Goal: Task Accomplishment & Management: Manage account settings

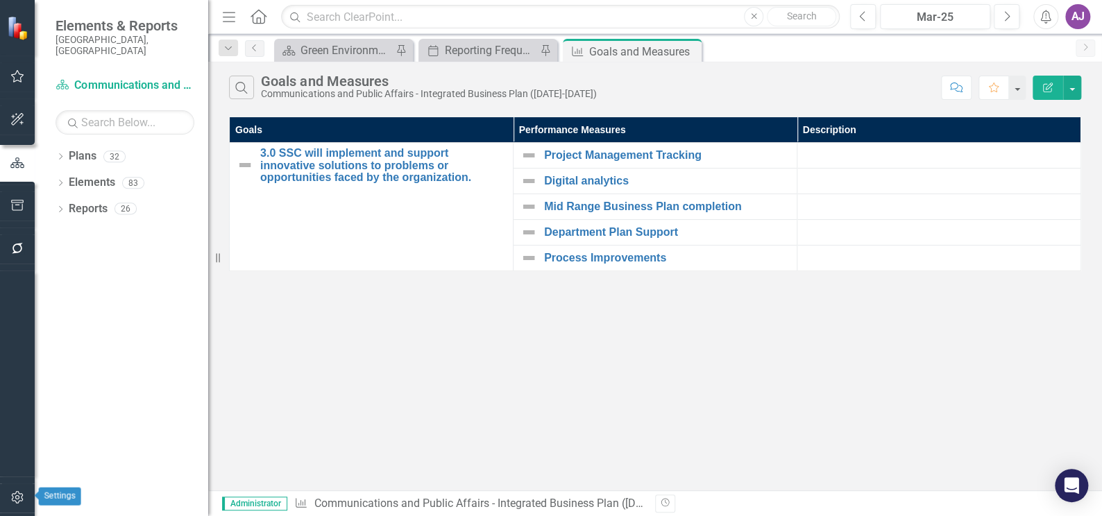
click at [16, 499] on icon "button" at bounding box center [17, 497] width 12 height 12
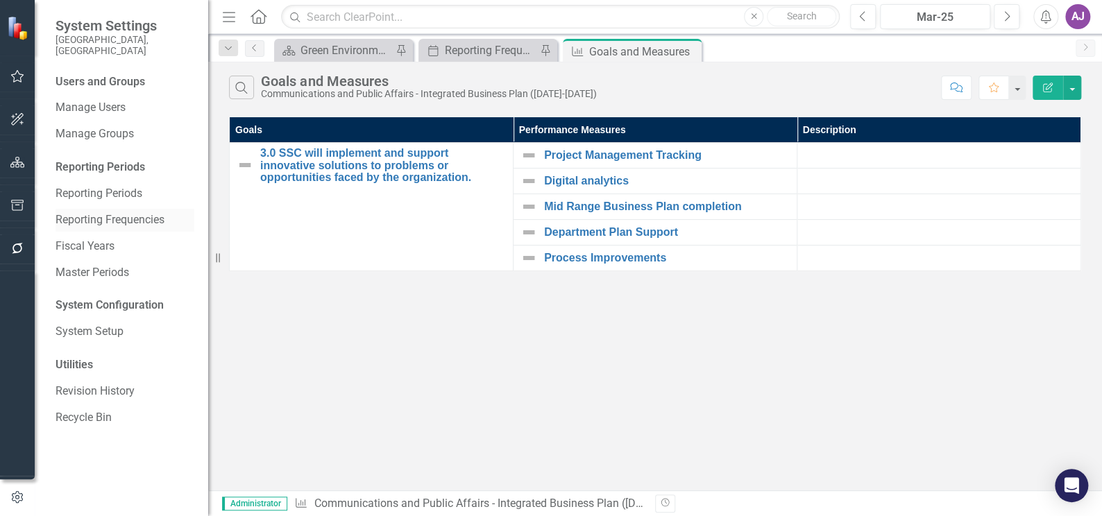
click at [111, 212] on link "Reporting Frequencies" at bounding box center [125, 220] width 139 height 16
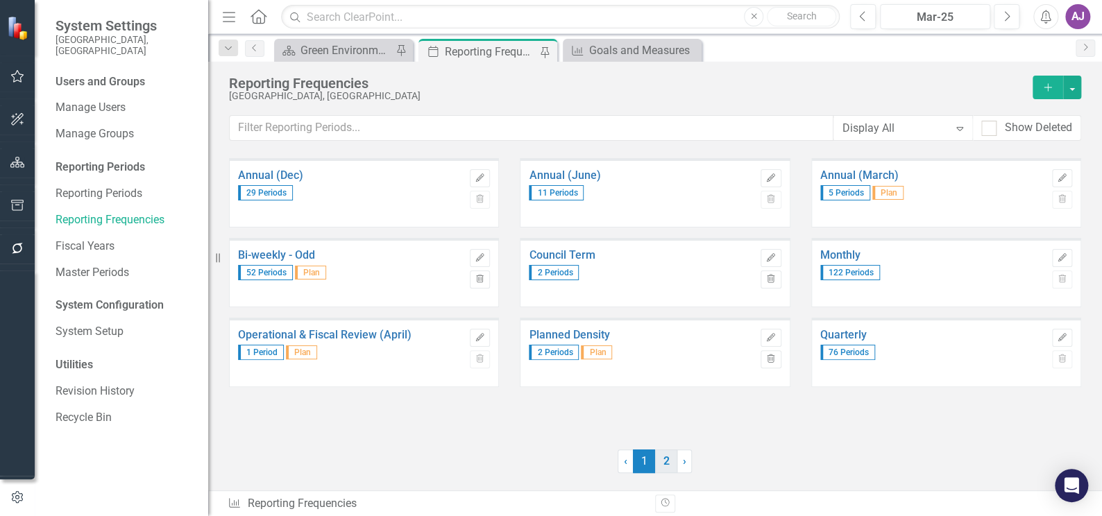
click at [660, 450] on link "2" at bounding box center [666, 462] width 22 height 24
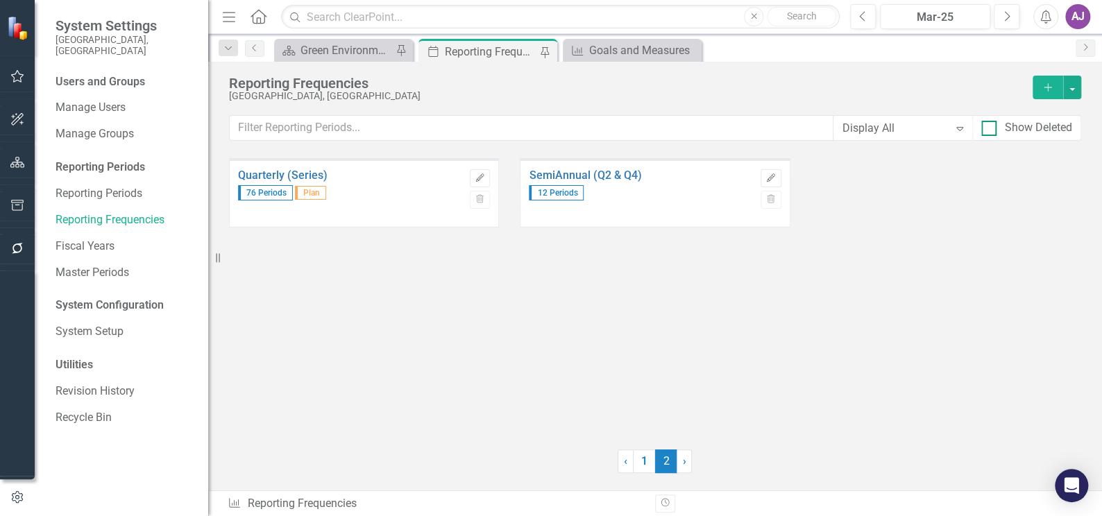
click at [991, 126] on div at bounding box center [988, 128] width 15 height 15
click at [990, 126] on input "Show Deleted" at bounding box center [985, 125] width 9 height 9
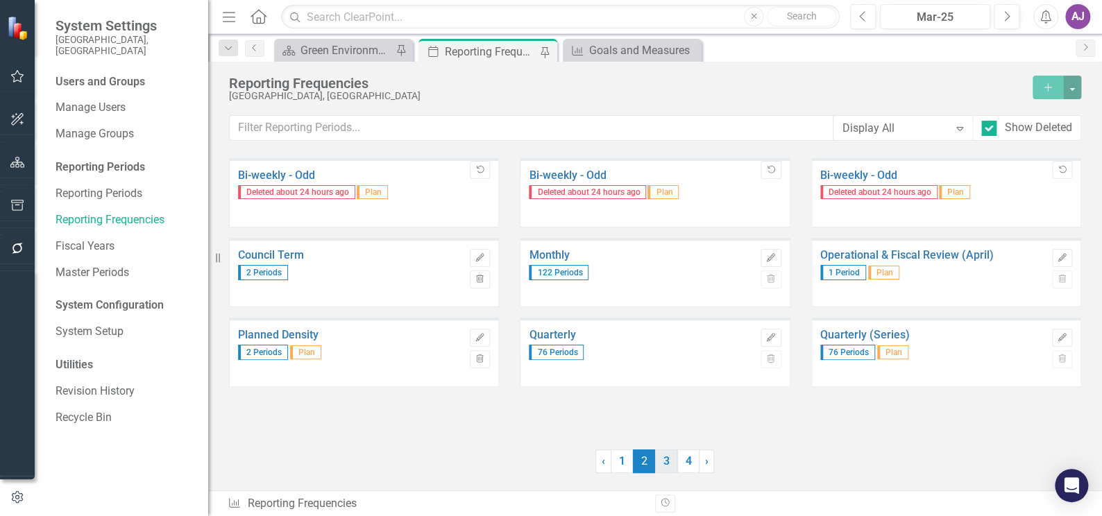
click at [670, 465] on link "3" at bounding box center [666, 462] width 22 height 24
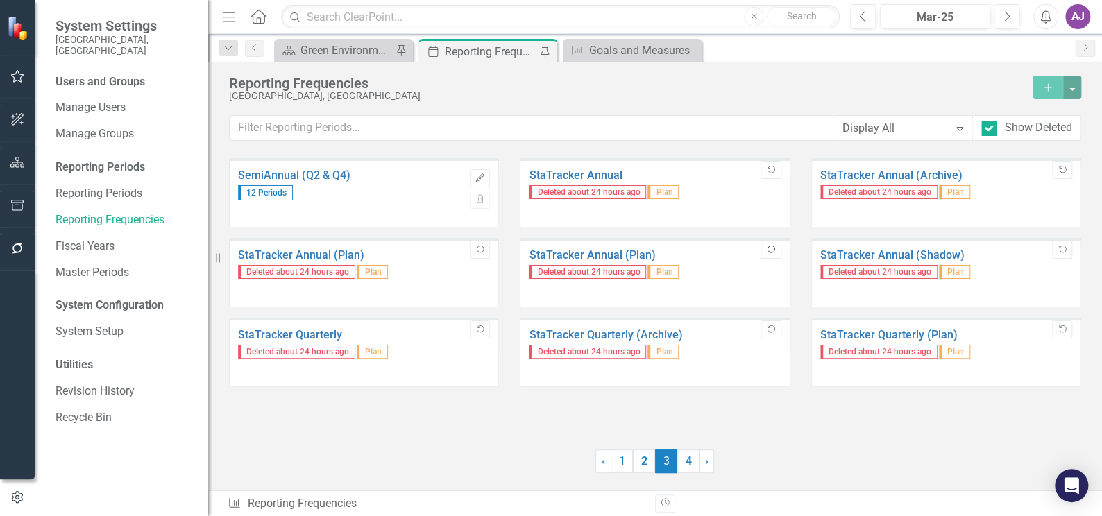
click at [766, 251] on icon "Undelete" at bounding box center [770, 250] width 10 height 8
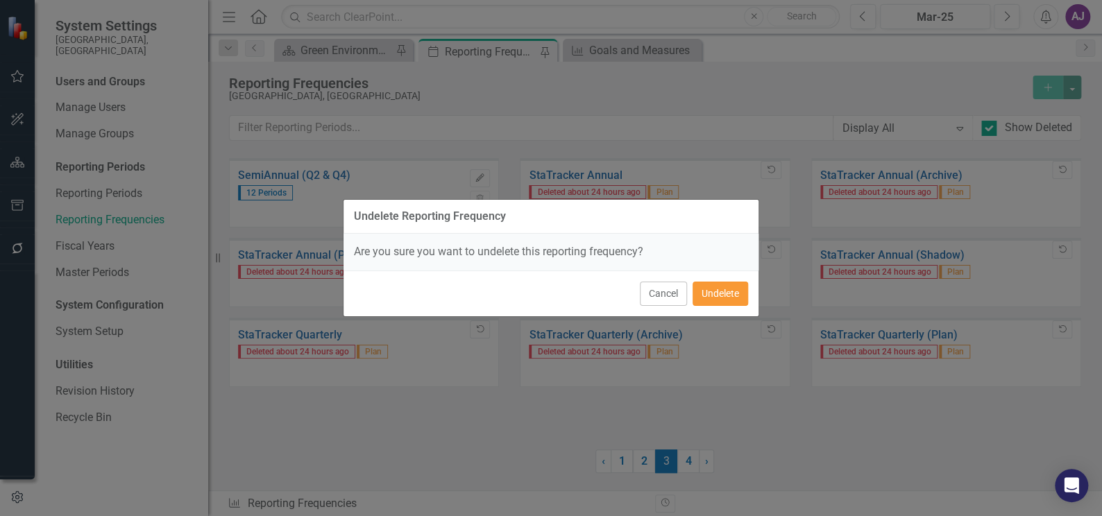
click at [706, 294] on button "Undelete" at bounding box center [721, 294] width 56 height 24
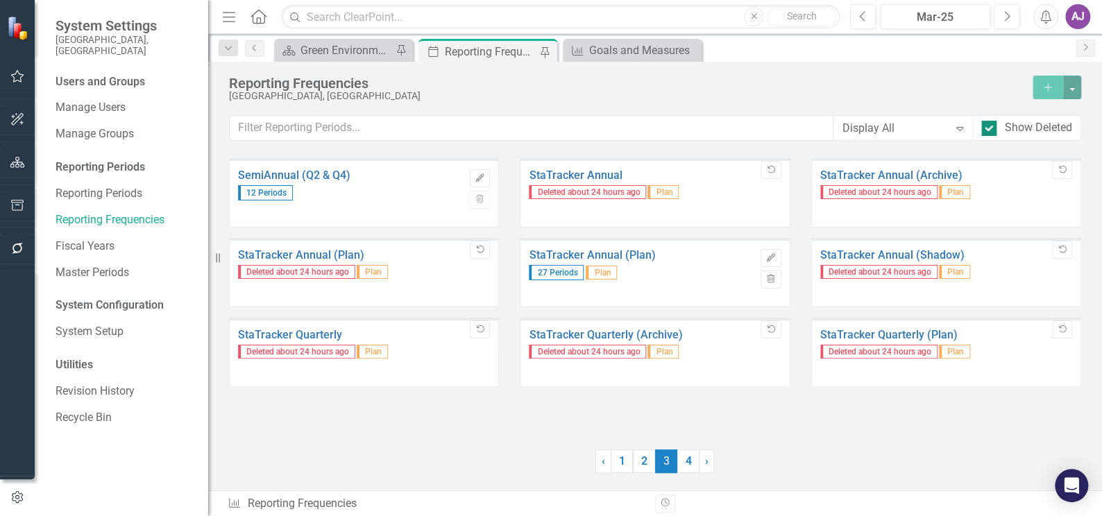
click at [990, 128] on div at bounding box center [988, 128] width 15 height 15
click at [990, 128] on input "Show Deleted" at bounding box center [985, 125] width 9 height 9
checkbox input "false"
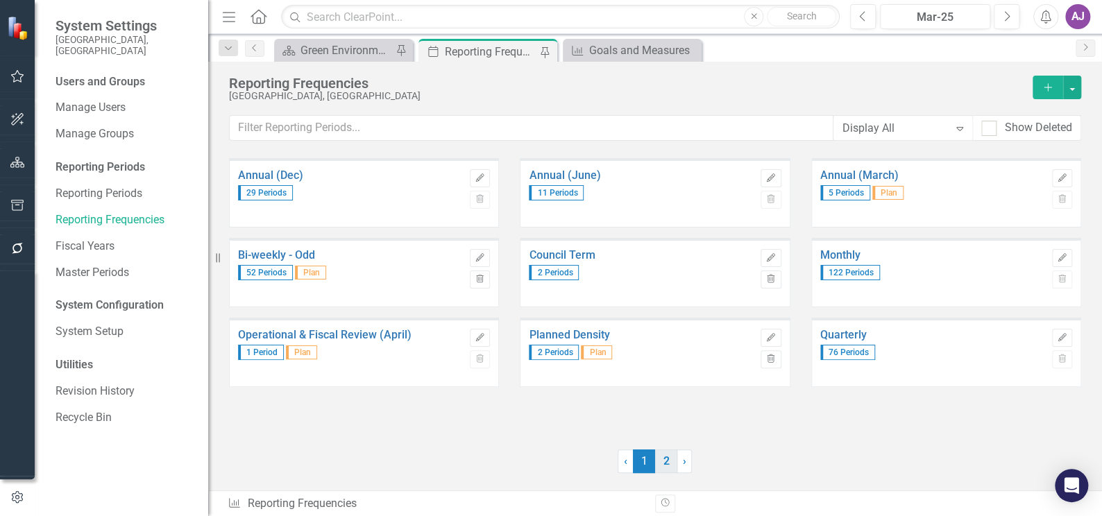
click at [666, 465] on link "2" at bounding box center [666, 462] width 22 height 24
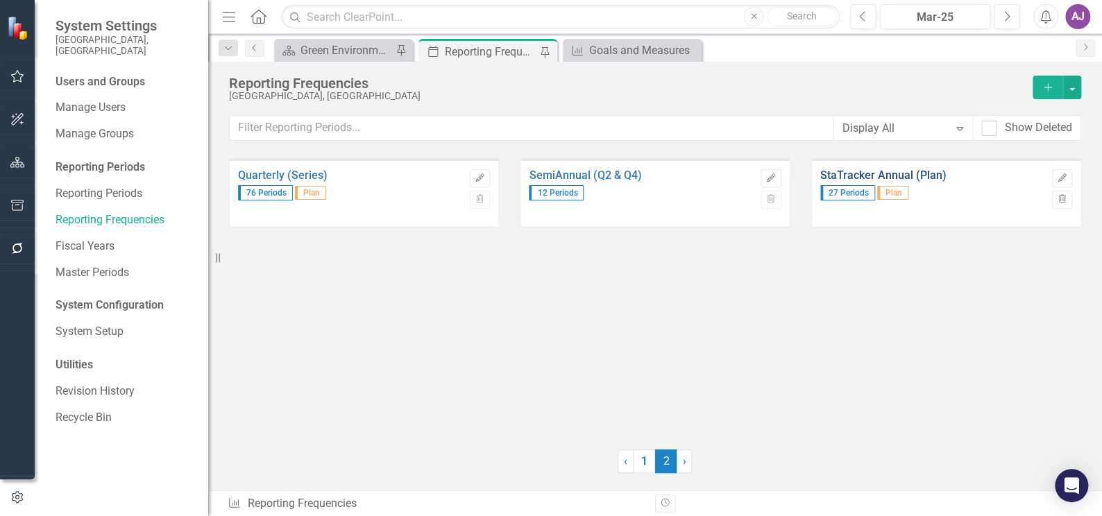
click at [890, 171] on link "StaTracker Annual (Plan)" at bounding box center [932, 175] width 225 height 12
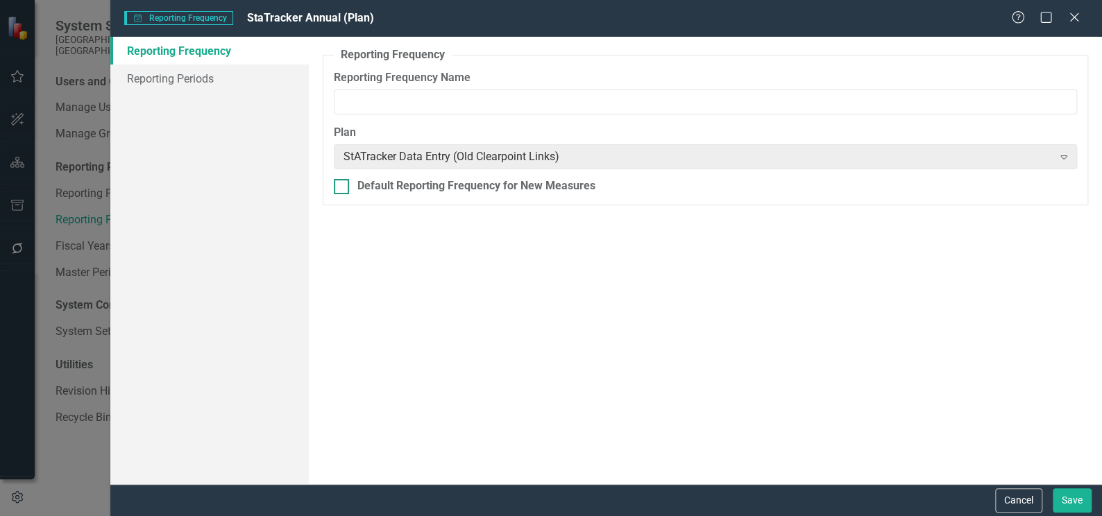
type input "StaTracker Annual (Plan)"
click at [192, 76] on link "Reporting Periods" at bounding box center [209, 79] width 198 height 28
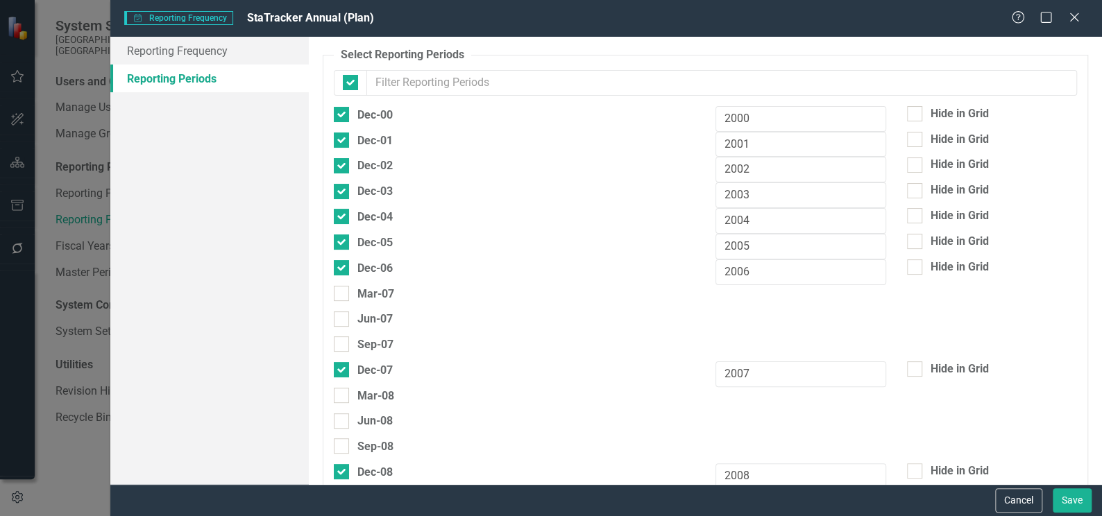
checkbox input "false"
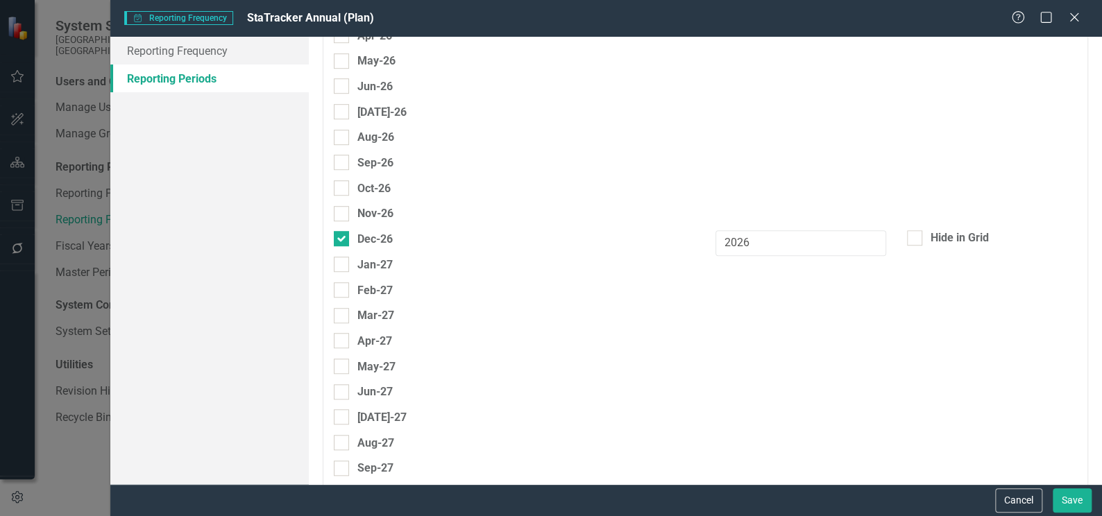
scroll to position [5964, 0]
click at [1014, 500] on button "Cancel" at bounding box center [1018, 501] width 47 height 24
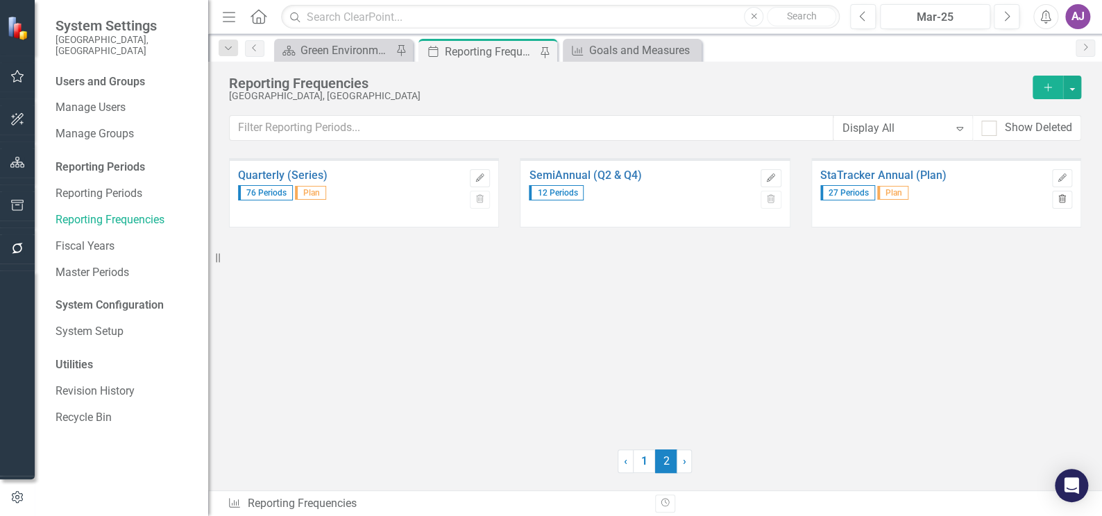
click at [1063, 201] on icon "Trash" at bounding box center [1062, 200] width 10 height 8
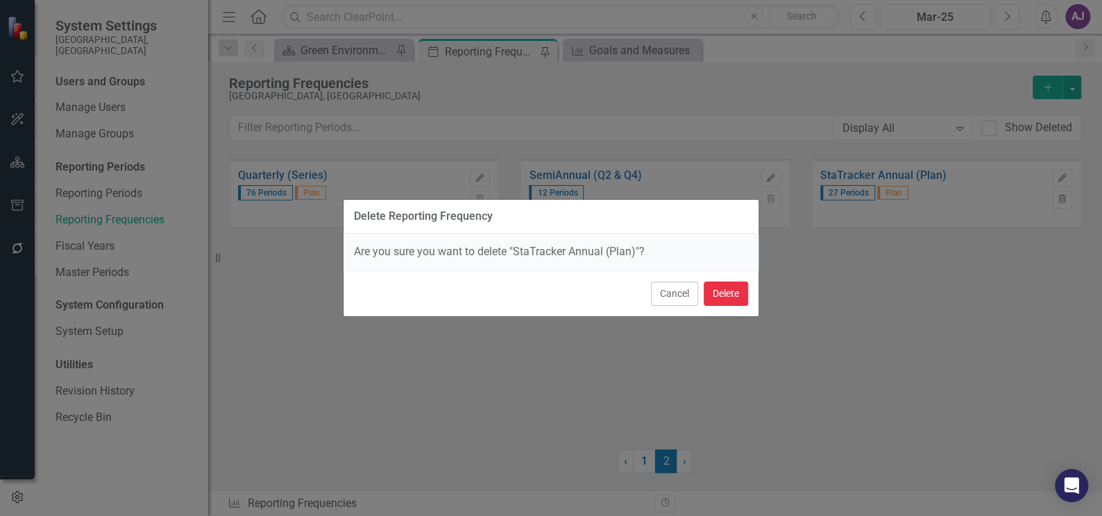
click at [720, 297] on button "Delete" at bounding box center [726, 294] width 44 height 24
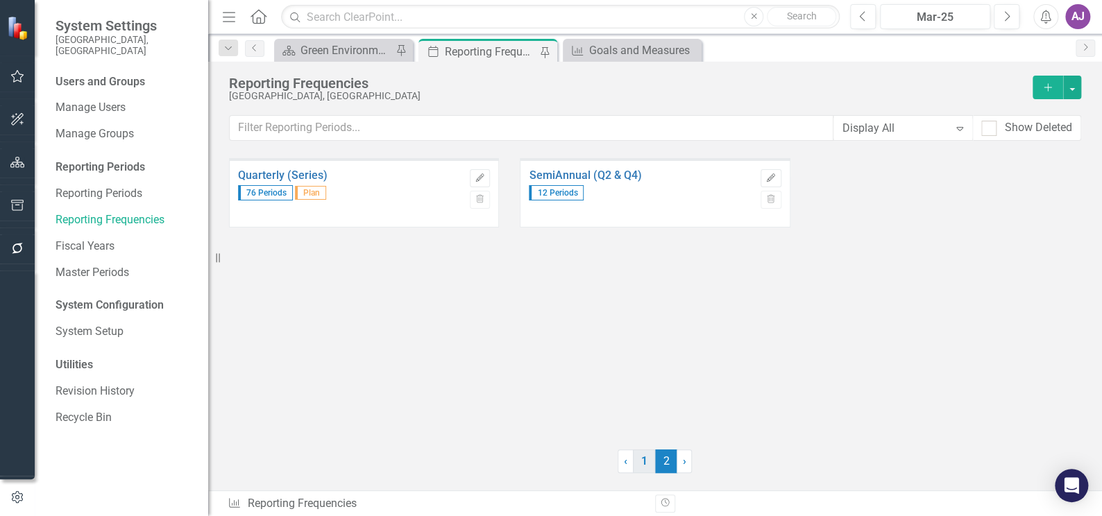
click at [647, 469] on link "1" at bounding box center [644, 462] width 22 height 24
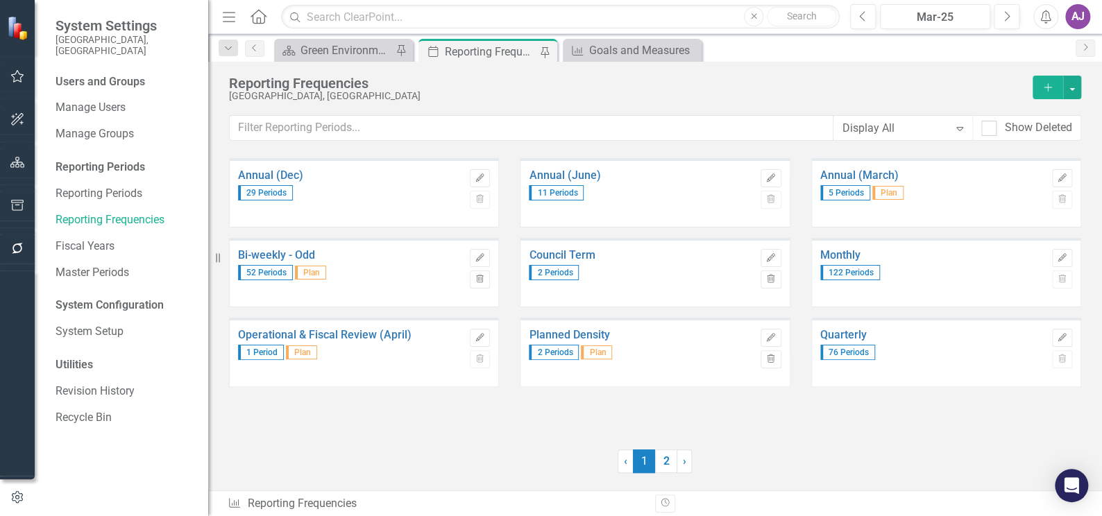
click at [5, 165] on button "button" at bounding box center [17, 162] width 31 height 29
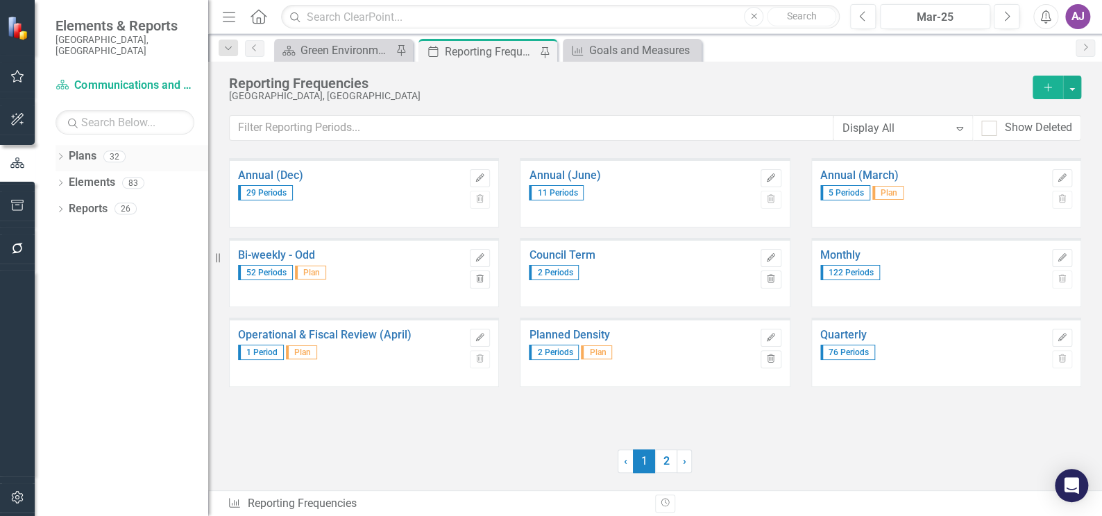
click at [85, 148] on link "Plans" at bounding box center [83, 156] width 28 height 16
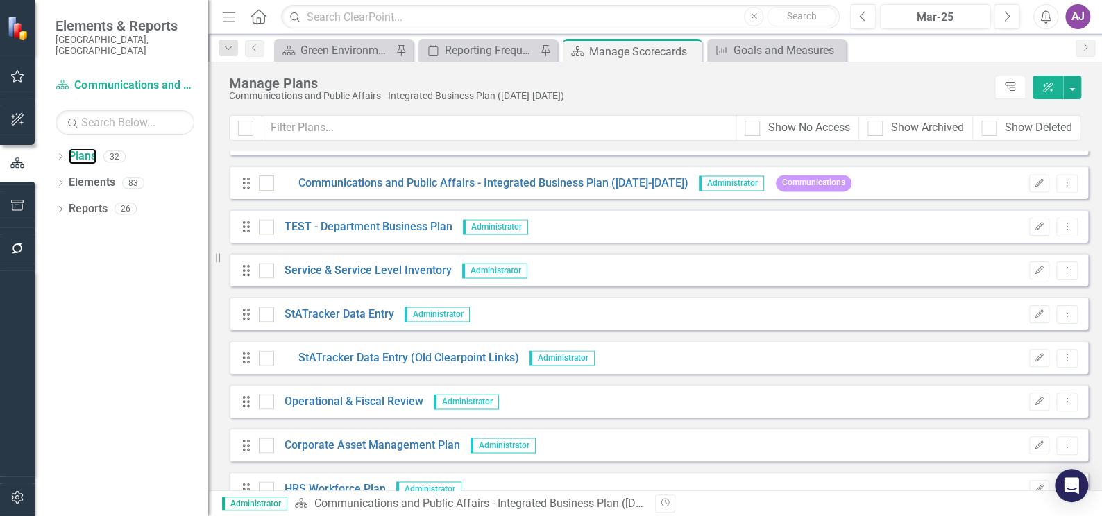
scroll to position [1059, 0]
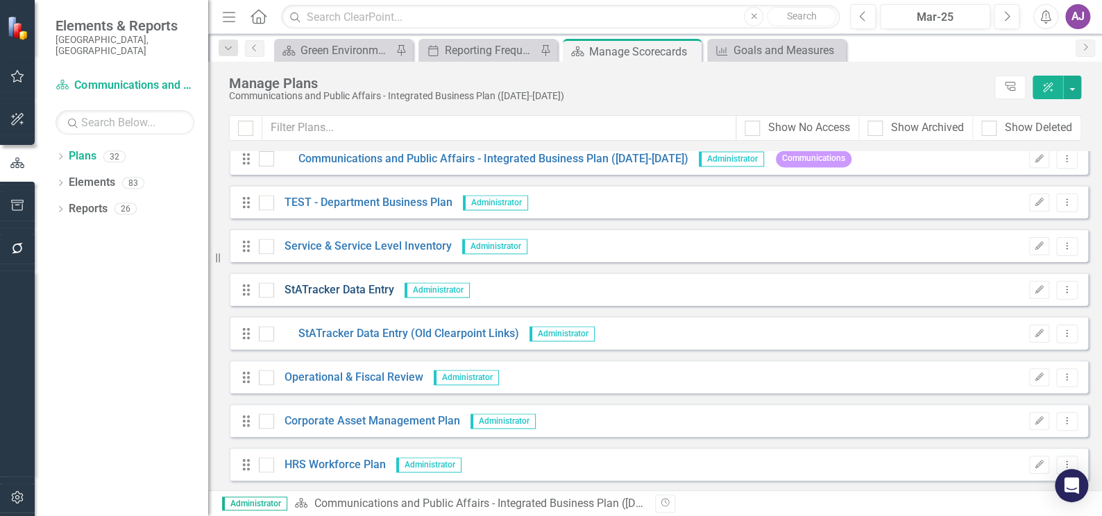
click at [356, 289] on link "StATracker Data Entry" at bounding box center [334, 290] width 120 height 16
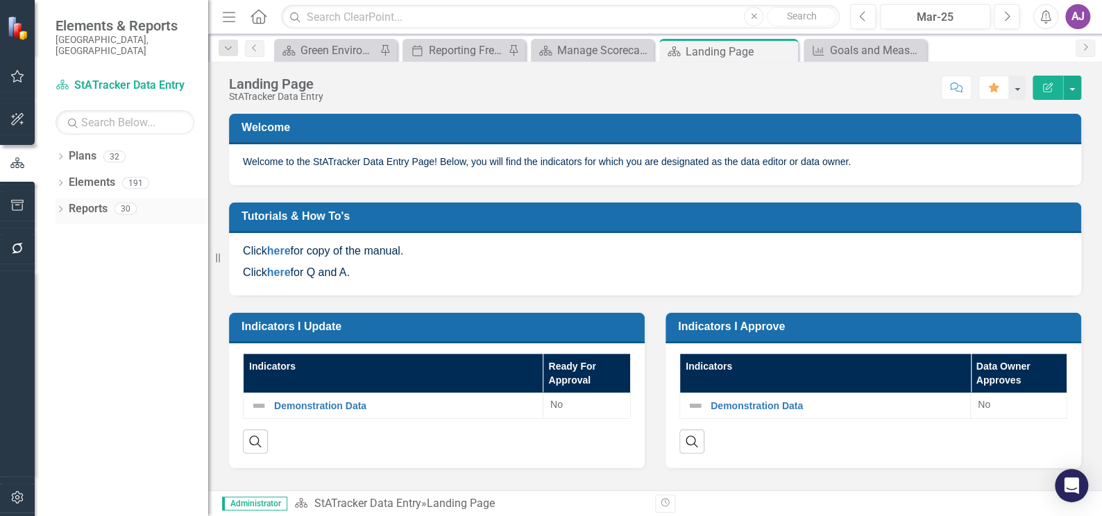
click at [61, 207] on icon "Dropdown" at bounding box center [61, 211] width 10 height 8
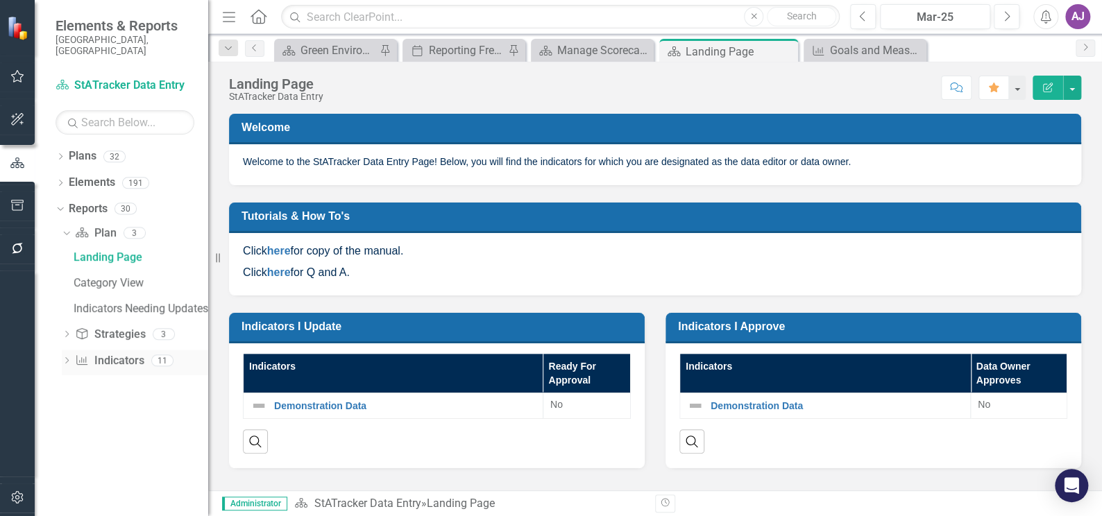
click at [62, 358] on icon "Dropdown" at bounding box center [67, 362] width 10 height 8
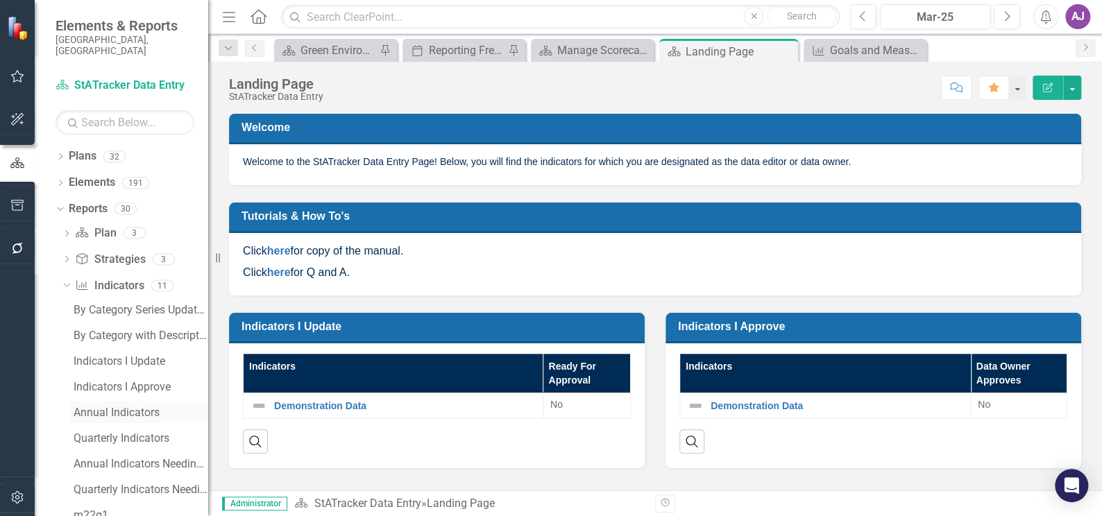
click at [103, 407] on div "Annual Indicators" at bounding box center [141, 413] width 135 height 12
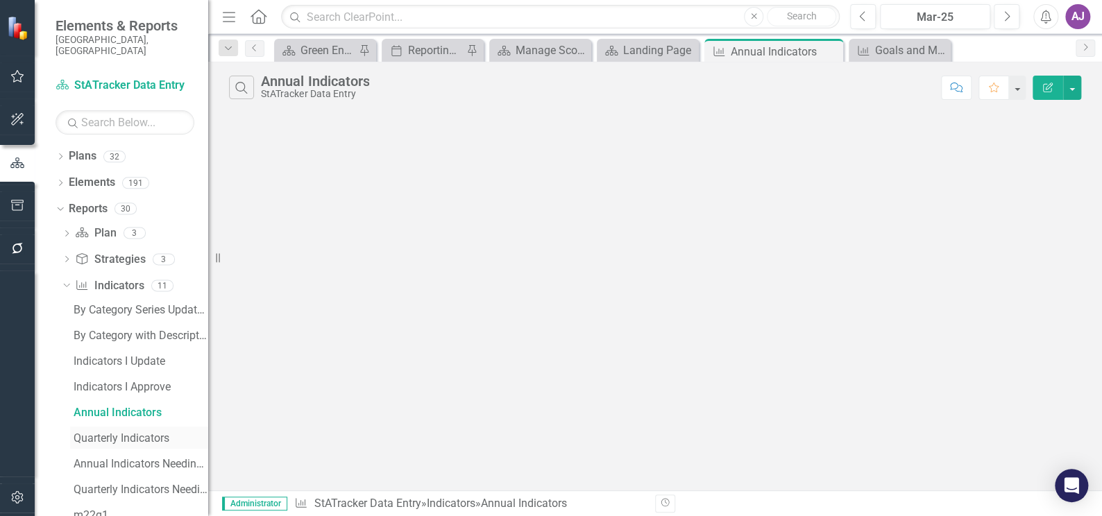
click at [106, 432] on div "Quarterly Indicators" at bounding box center [141, 438] width 135 height 12
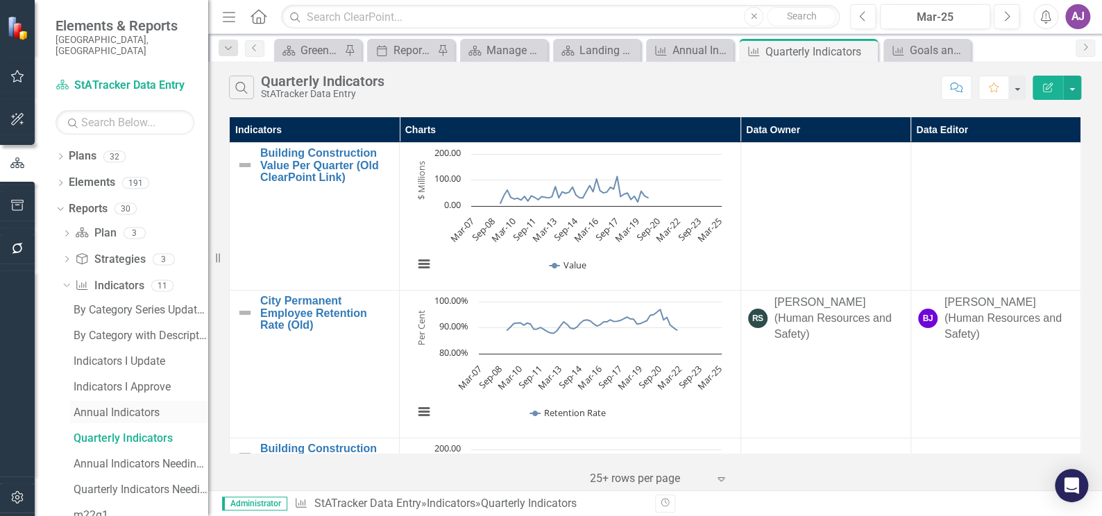
click at [108, 407] on div "Annual Indicators" at bounding box center [141, 413] width 135 height 12
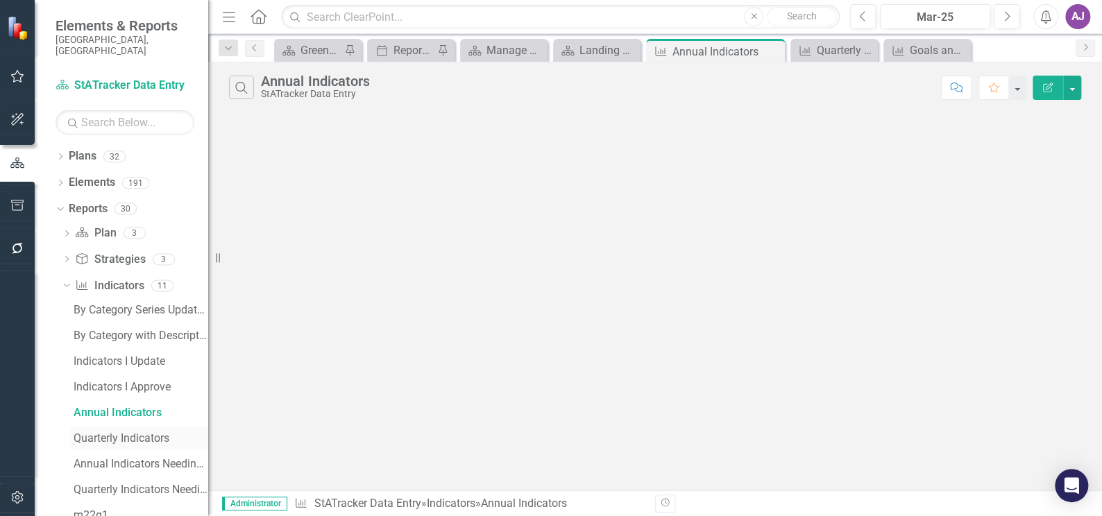
click at [102, 432] on div "Quarterly Indicators" at bounding box center [141, 438] width 135 height 12
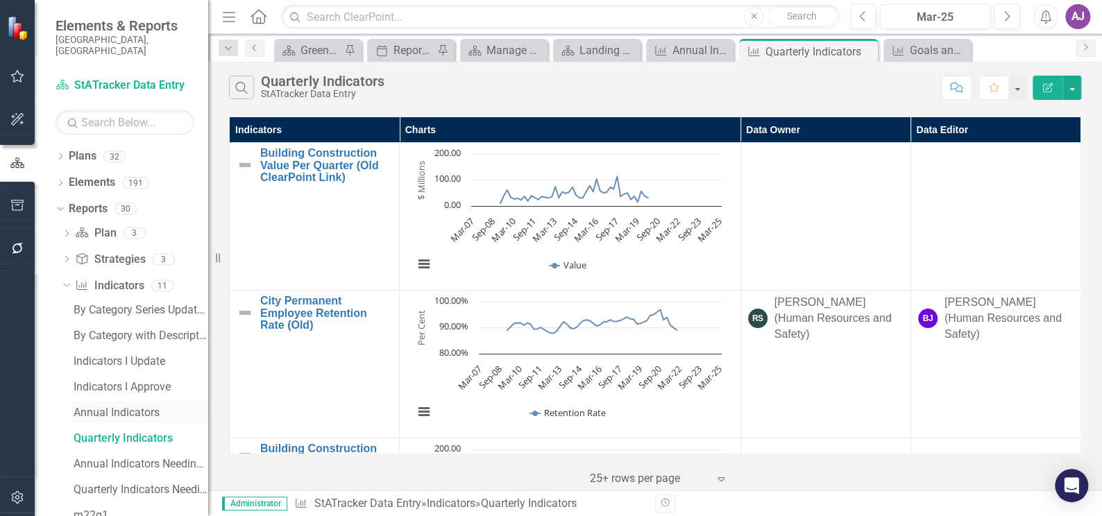
click at [114, 407] on div "Annual Indicators" at bounding box center [141, 413] width 135 height 12
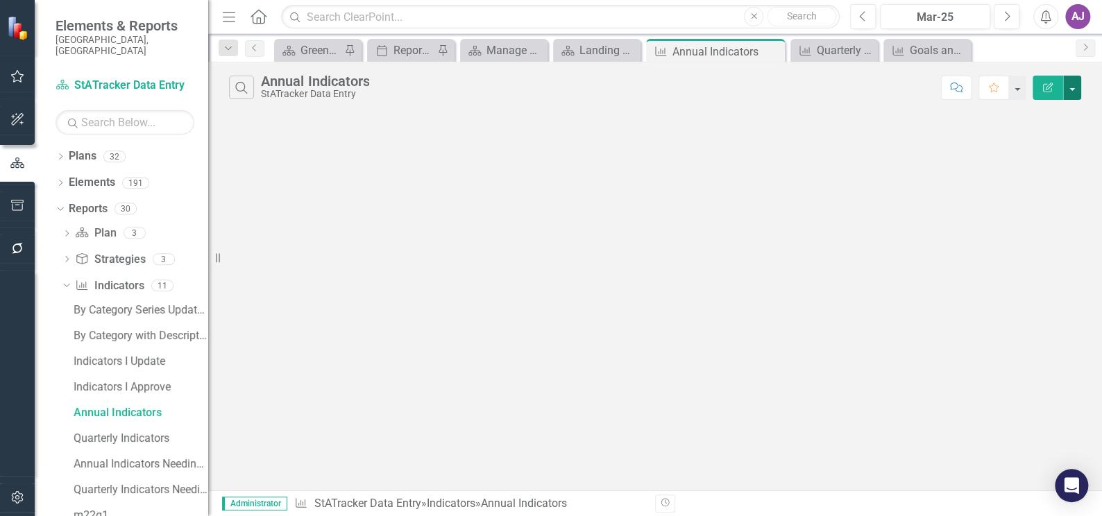
click at [1078, 88] on button "button" at bounding box center [1072, 88] width 18 height 24
click at [1044, 108] on link "Edit Report Edit Report" at bounding box center [1025, 114] width 110 height 26
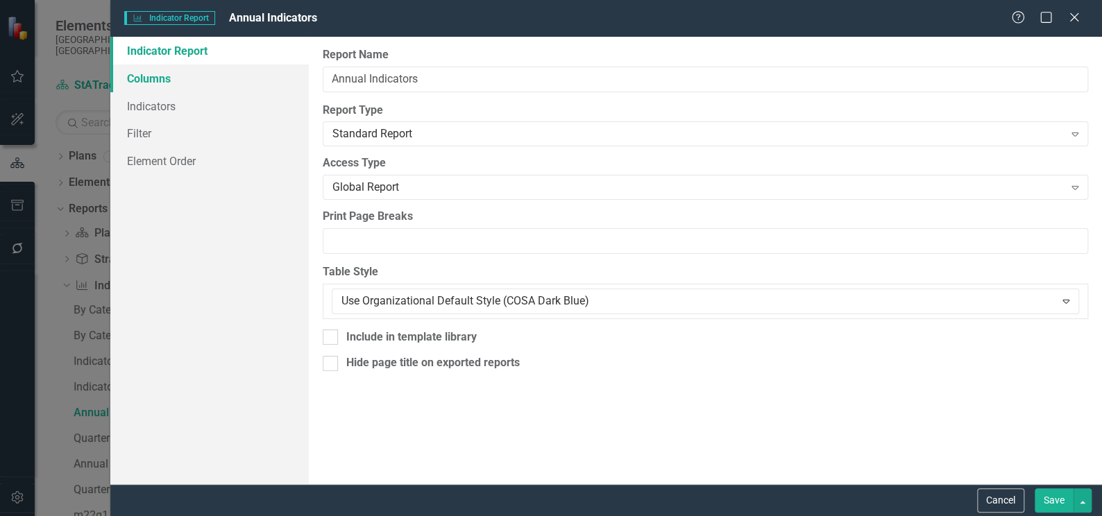
click at [148, 76] on link "Columns" at bounding box center [209, 79] width 198 height 28
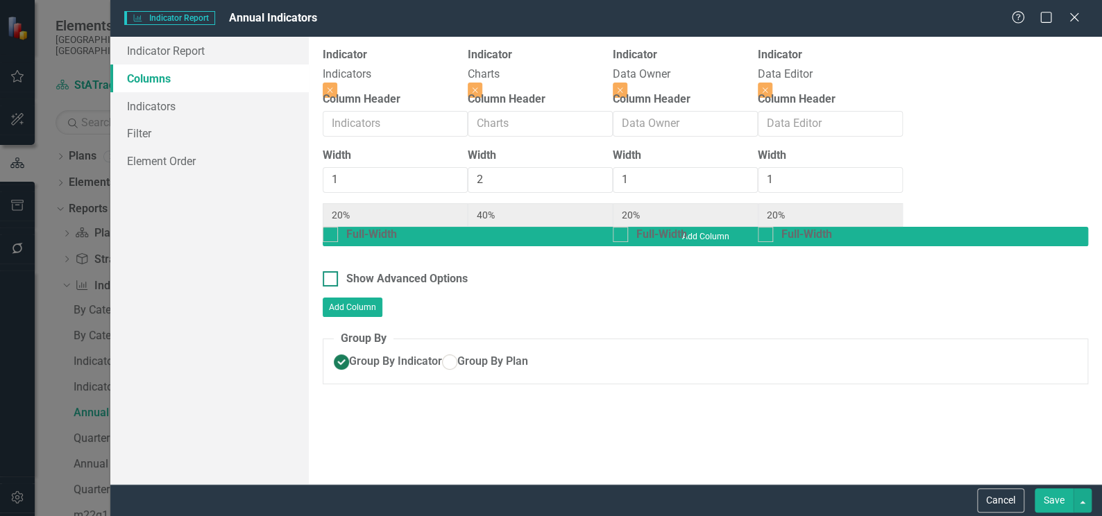
click at [328, 271] on input "Show Advanced Options" at bounding box center [327, 275] width 9 height 9
checkbox input "true"
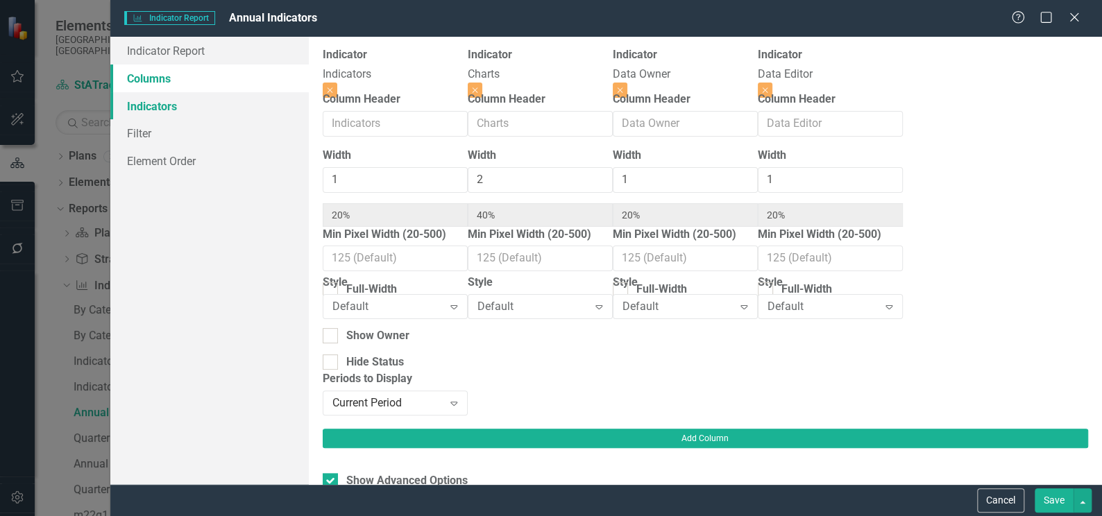
click at [167, 103] on link "Indicators" at bounding box center [209, 106] width 198 height 28
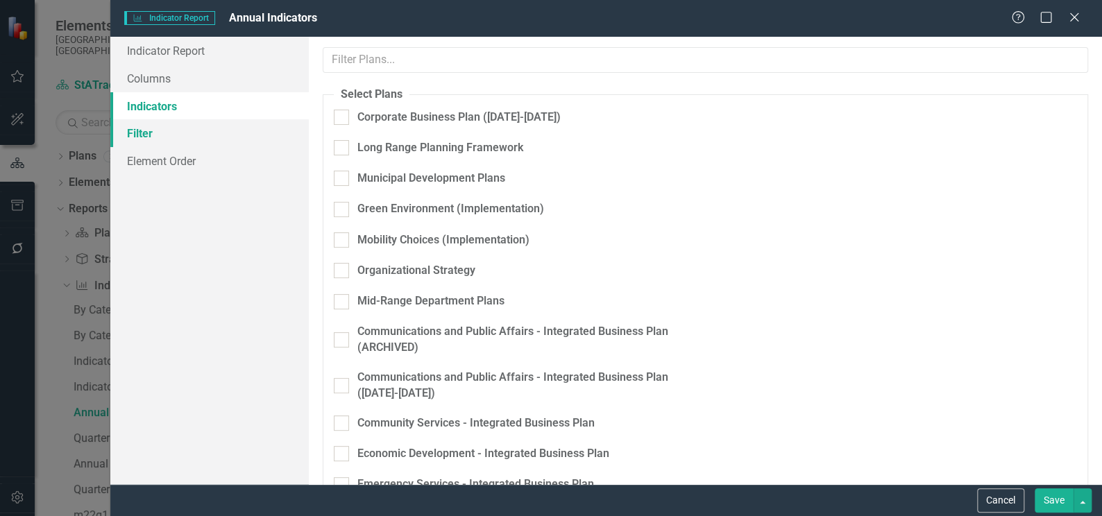
click at [142, 137] on link "Filter" at bounding box center [209, 133] width 198 height 28
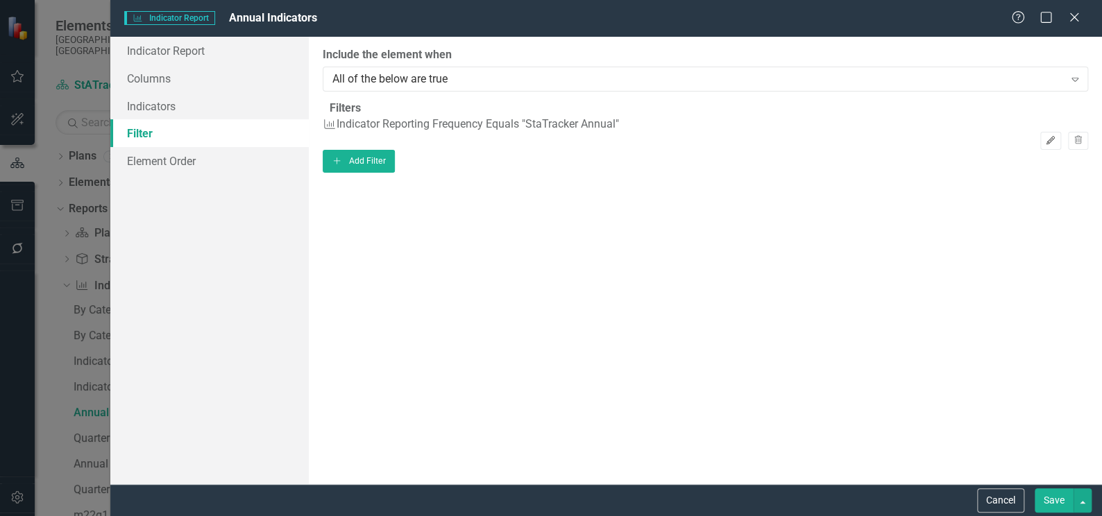
click at [1045, 144] on icon "Edit" at bounding box center [1050, 141] width 10 height 8
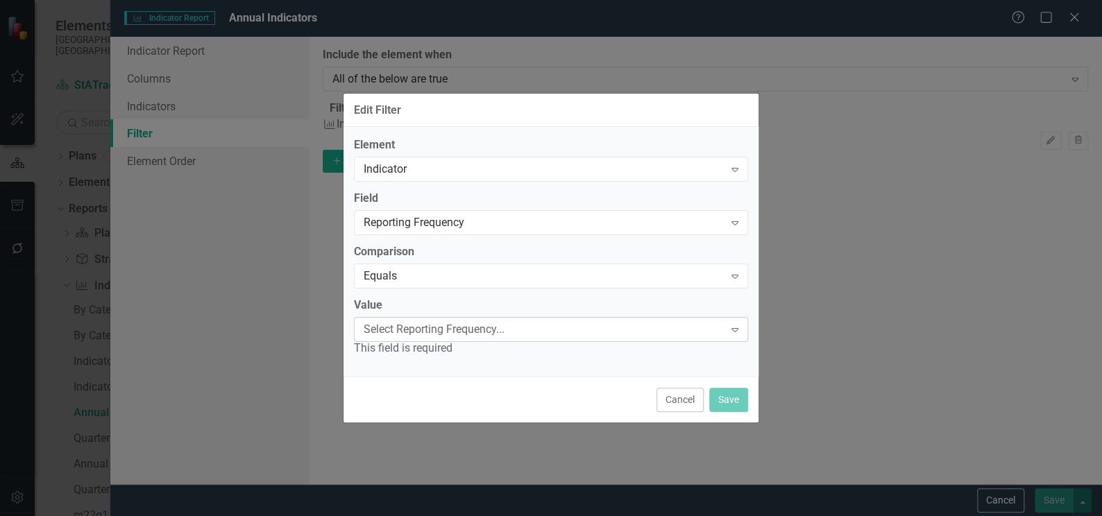
click at [735, 332] on icon "Expand" at bounding box center [735, 329] width 14 height 11
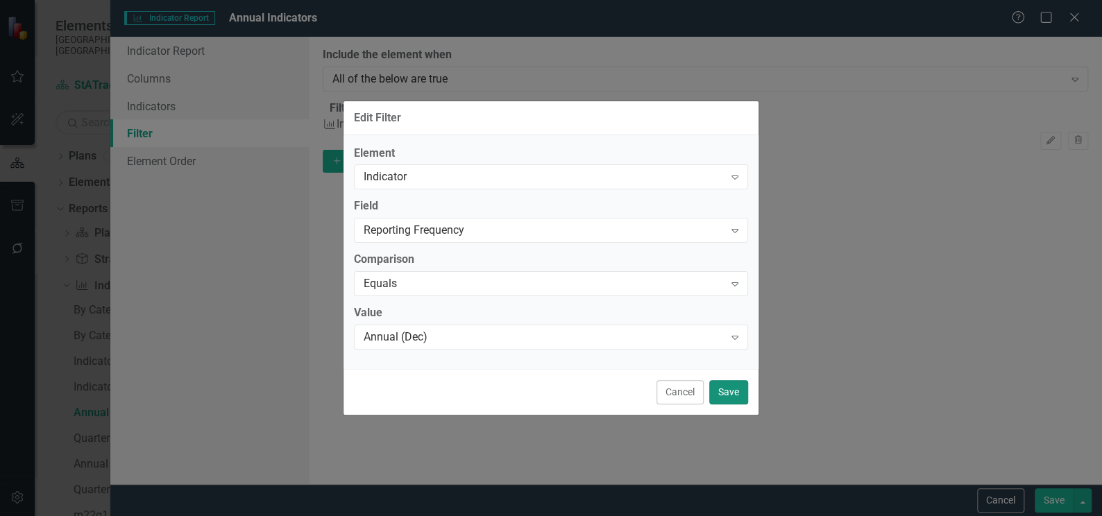
click at [727, 389] on button "Save" at bounding box center [728, 392] width 39 height 24
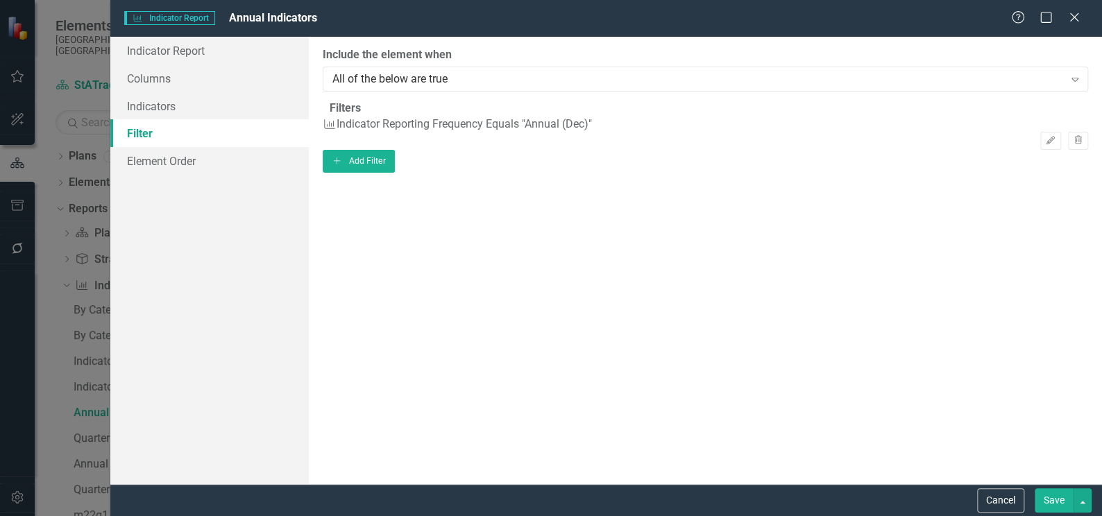
click at [1048, 498] on button "Save" at bounding box center [1054, 501] width 39 height 24
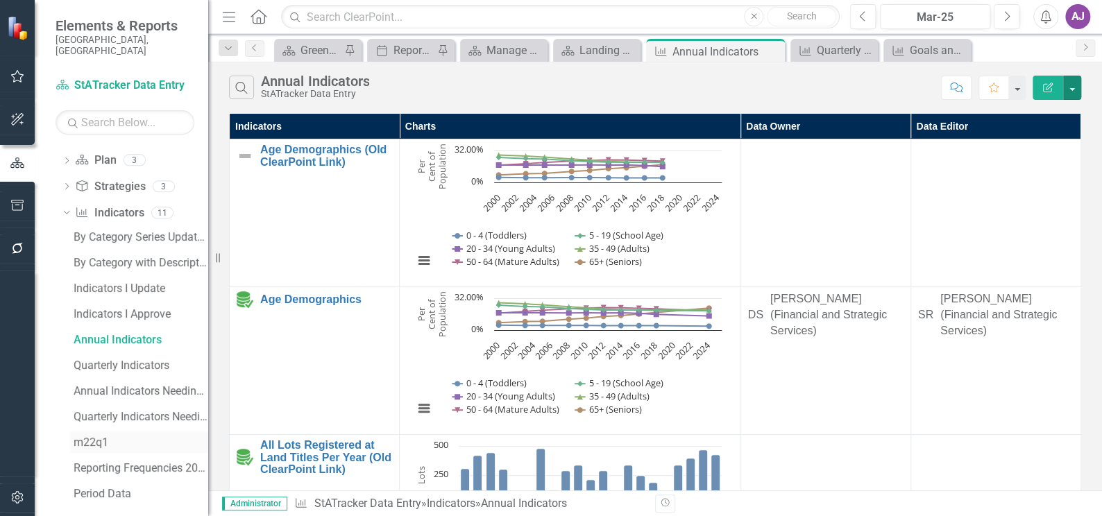
scroll to position [74, 0]
click at [120, 487] on div "Period Data" at bounding box center [141, 493] width 135 height 12
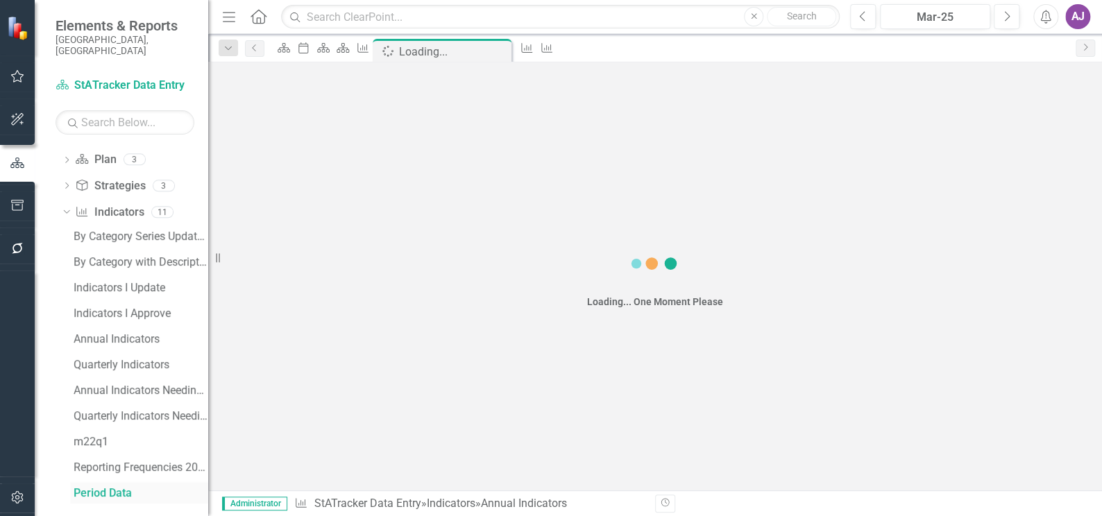
scroll to position [49, 0]
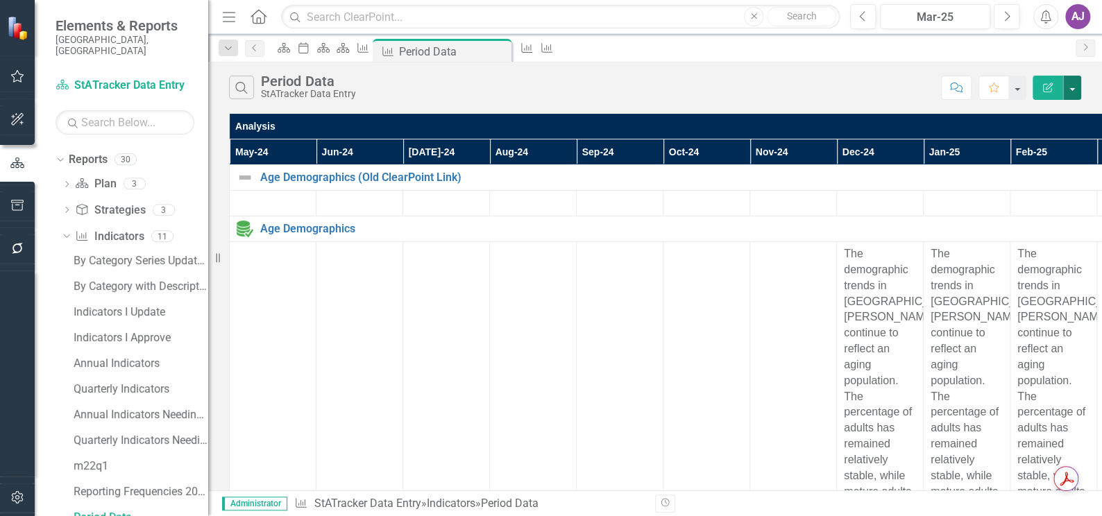
click at [1074, 89] on button "button" at bounding box center [1072, 88] width 18 height 24
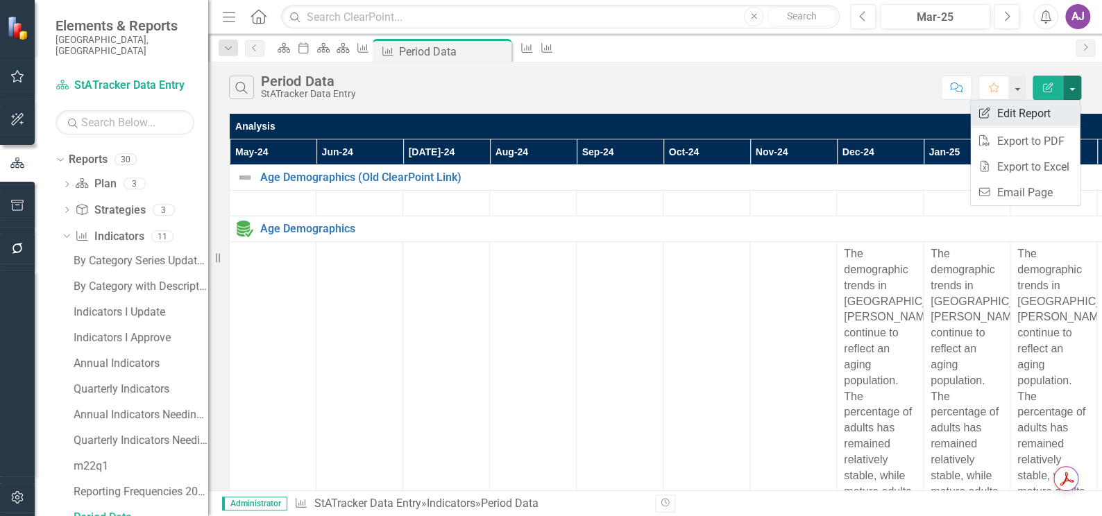
click at [1051, 112] on link "Edit Report Edit Report" at bounding box center [1025, 114] width 110 height 26
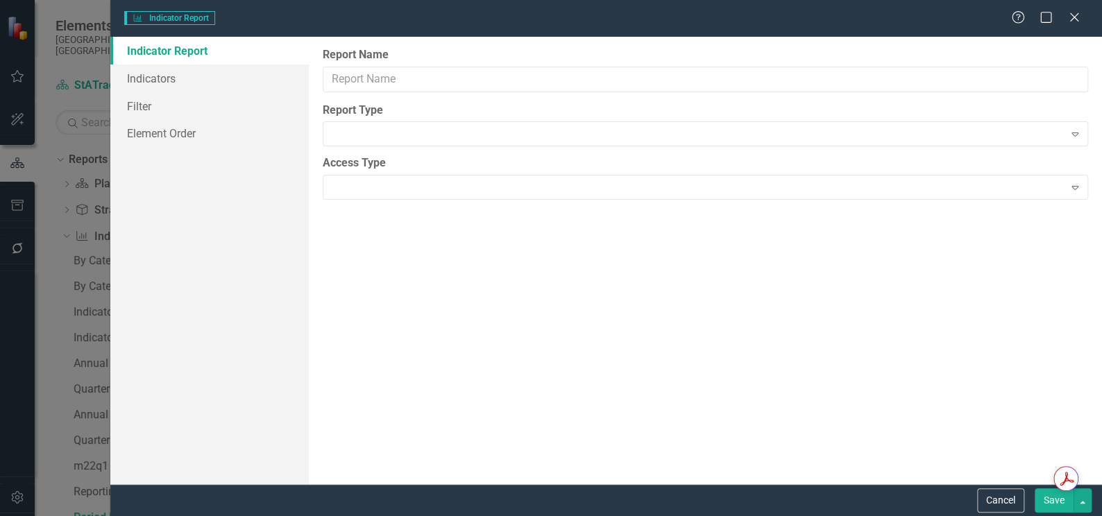
type input "Period Data"
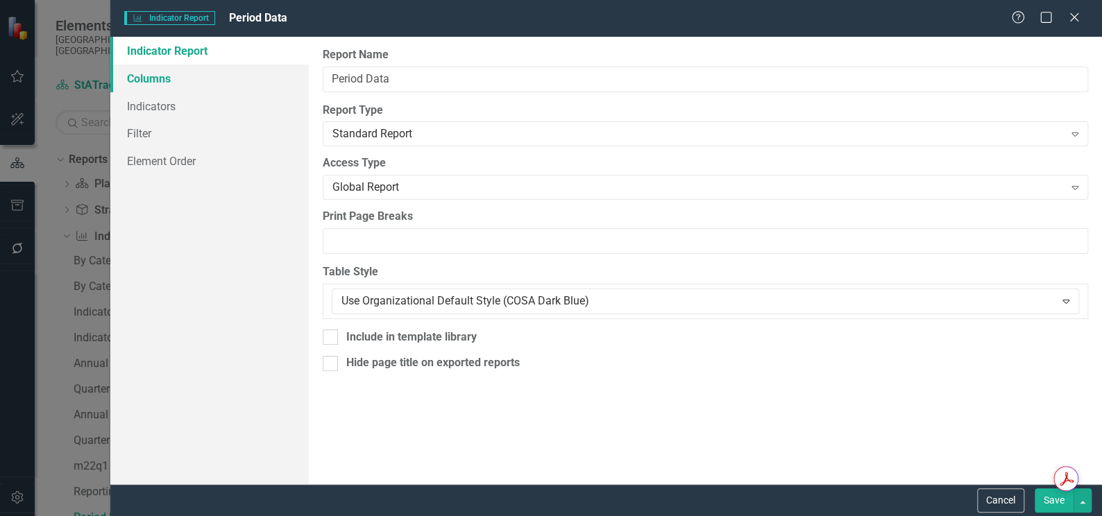
click at [148, 79] on link "Columns" at bounding box center [209, 79] width 198 height 28
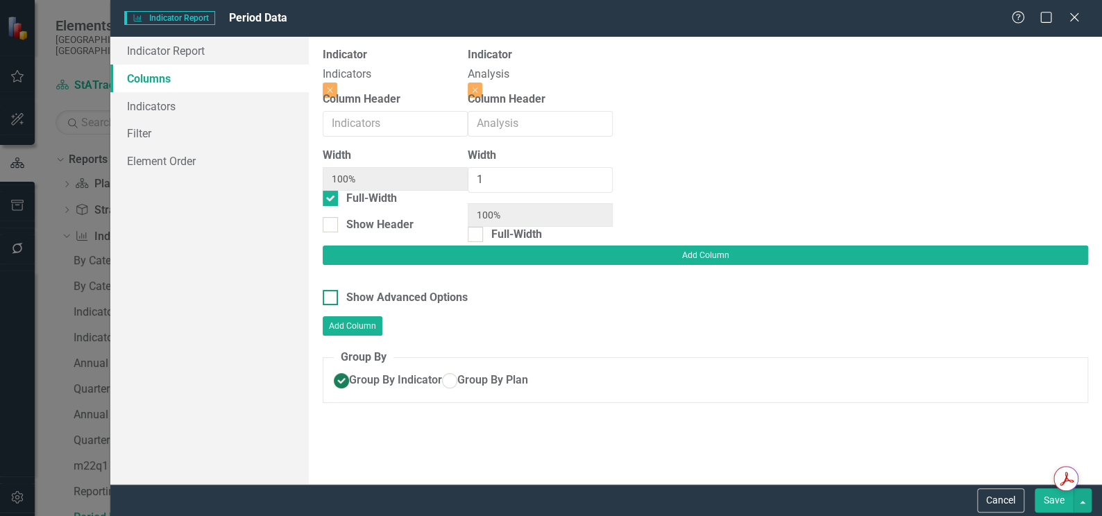
click at [333, 290] on div at bounding box center [330, 297] width 15 height 15
click at [332, 290] on input "Show Advanced Options" at bounding box center [327, 294] width 9 height 9
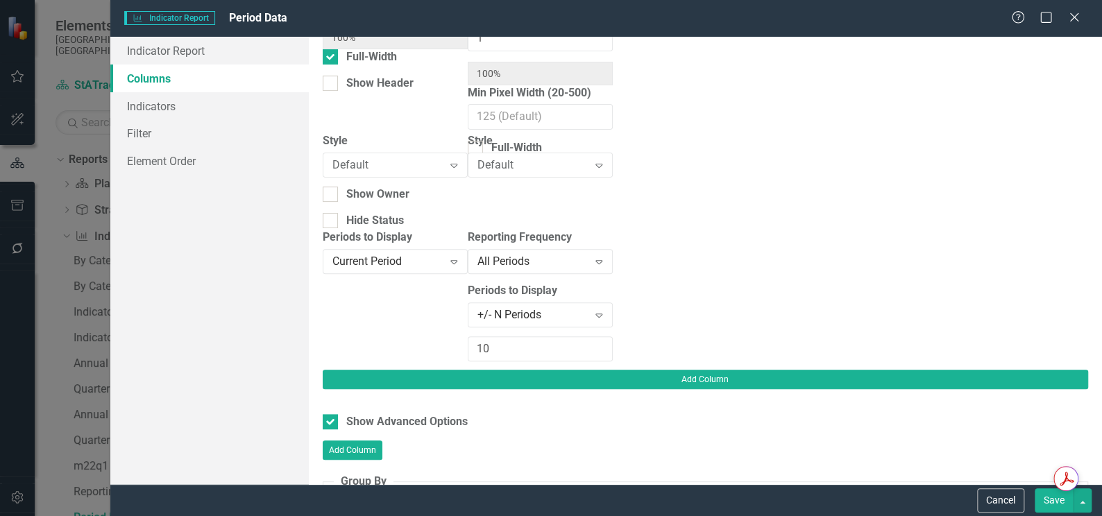
scroll to position [159, 0]
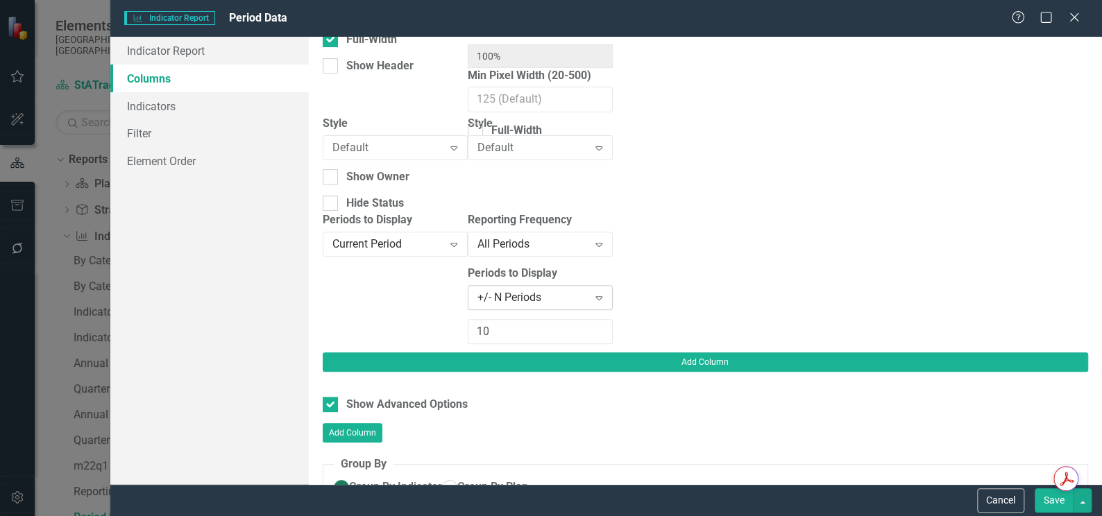
click at [606, 297] on icon "Expand" at bounding box center [599, 297] width 14 height 11
click at [606, 245] on icon "Expand" at bounding box center [599, 244] width 14 height 11
click at [606, 294] on icon "Expand" at bounding box center [599, 297] width 14 height 11
click at [613, 319] on input "10" at bounding box center [540, 332] width 145 height 26
click at [606, 296] on icon "Expand" at bounding box center [599, 297] width 14 height 11
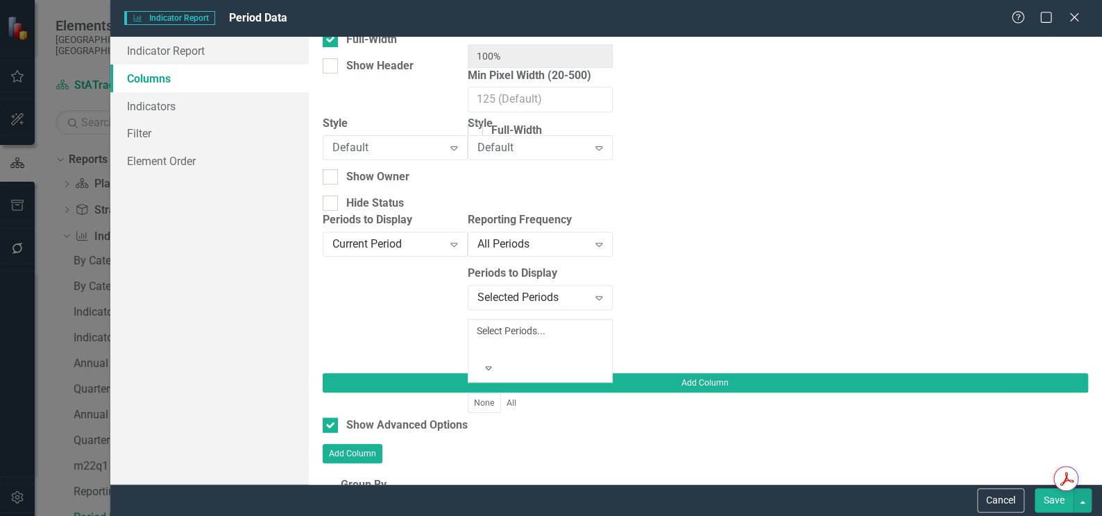
click at [495, 363] on icon "Expand" at bounding box center [488, 368] width 12 height 10
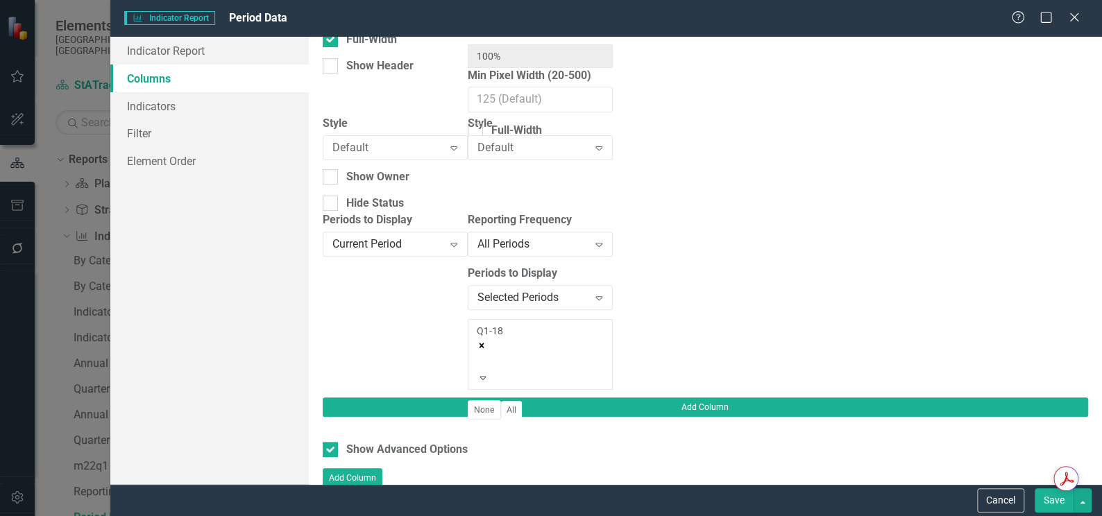
click at [486, 341] on icon "Remove Q1-18" at bounding box center [482, 346] width 10 height 10
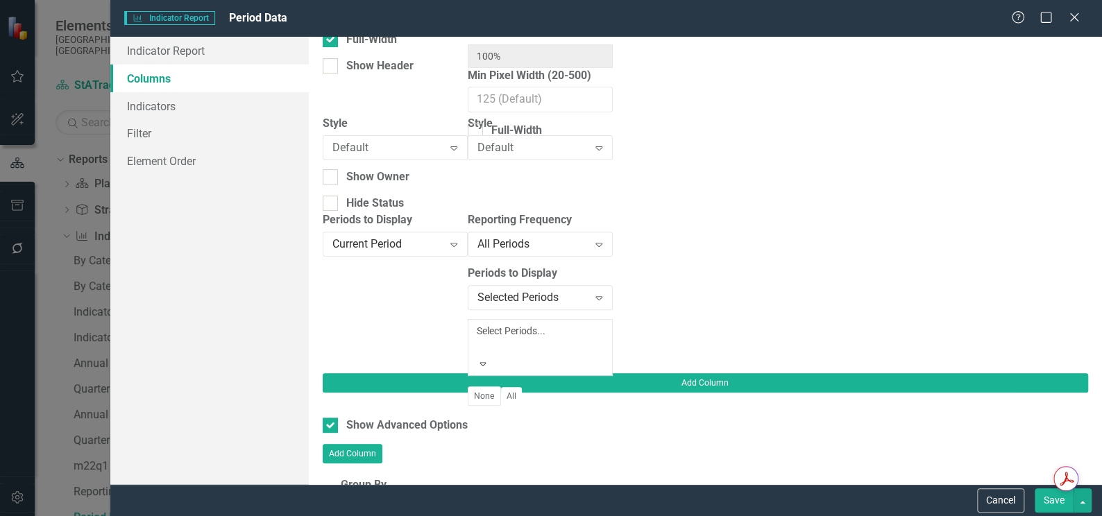
click at [489, 359] on icon "Expand" at bounding box center [483, 364] width 12 height 10
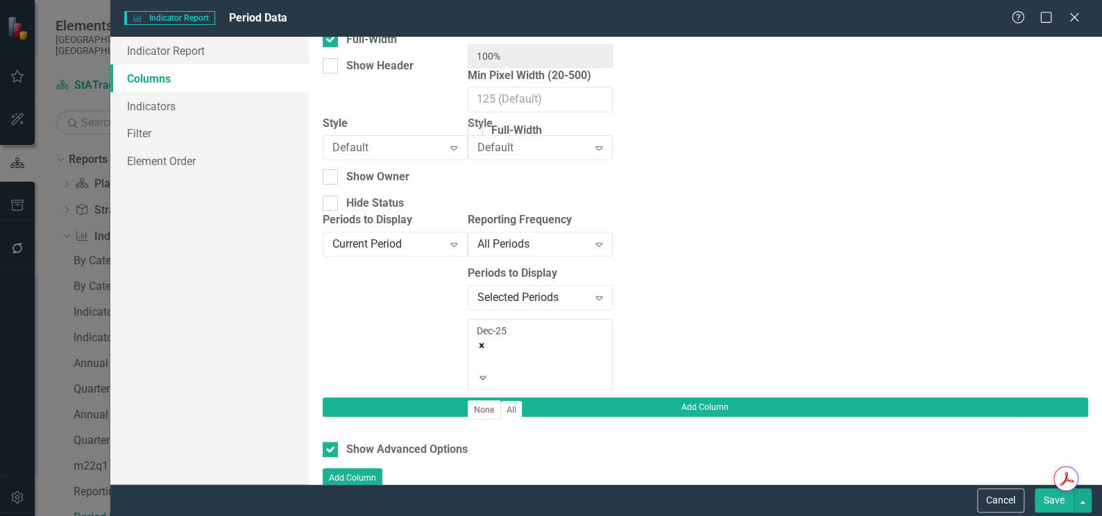
click at [486, 377] on icon at bounding box center [483, 378] width 6 height 3
click at [489, 400] on icon "Expand" at bounding box center [483, 405] width 12 height 10
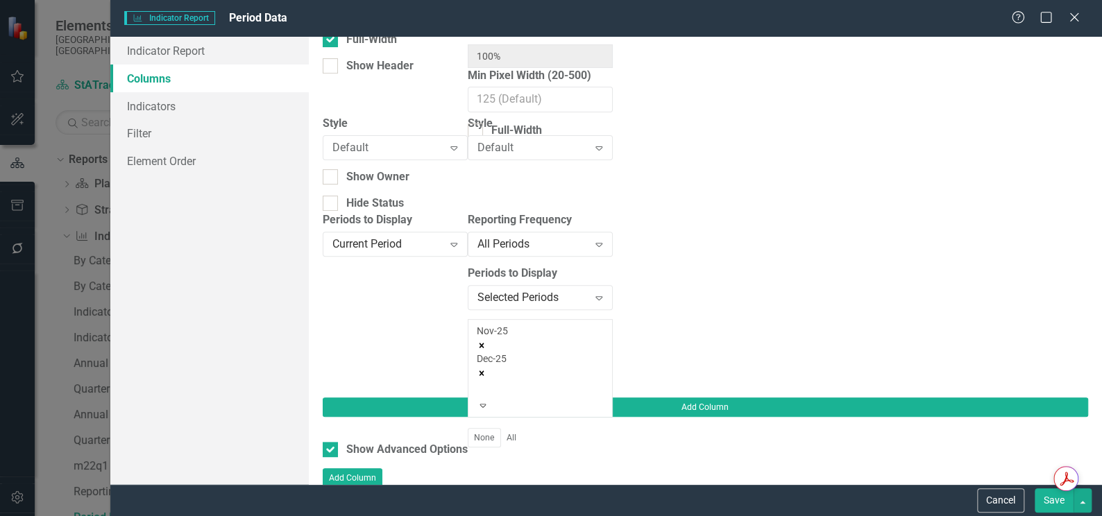
click at [588, 290] on div "Selected Periods" at bounding box center [532, 297] width 111 height 16
click at [486, 432] on icon at bounding box center [483, 433] width 6 height 3
drag, startPoint x: 701, startPoint y: 296, endPoint x: 713, endPoint y: 187, distance: 108.9
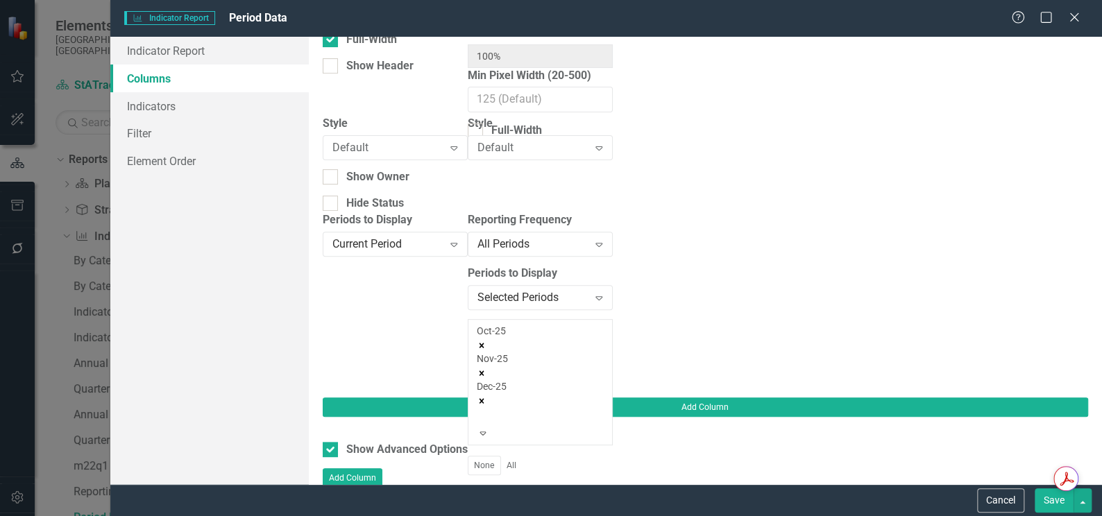
drag, startPoint x: 713, startPoint y: 187, endPoint x: 699, endPoint y: 284, distance: 97.4
click at [489, 456] on icon "Expand" at bounding box center [483, 461] width 12 height 10
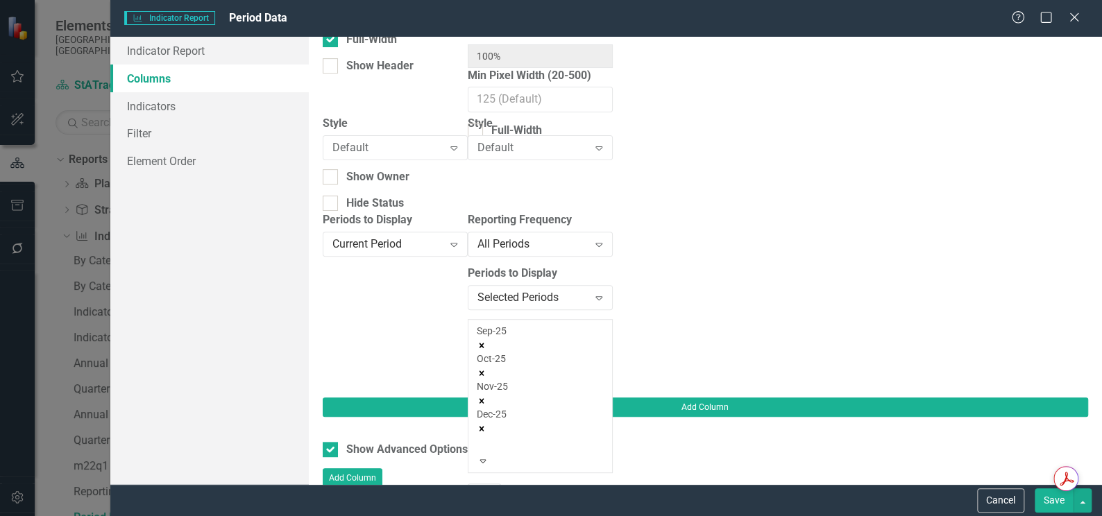
scroll to position [4621, 0]
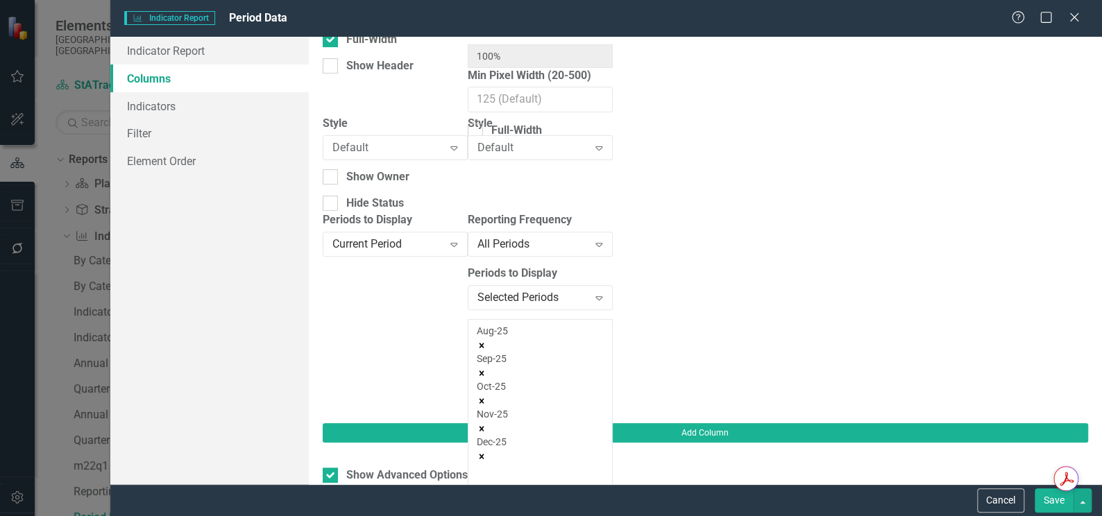
click at [489, 484] on icon "Expand" at bounding box center [483, 489] width 12 height 10
click at [489, 511] on icon "Expand" at bounding box center [483, 516] width 12 height 10
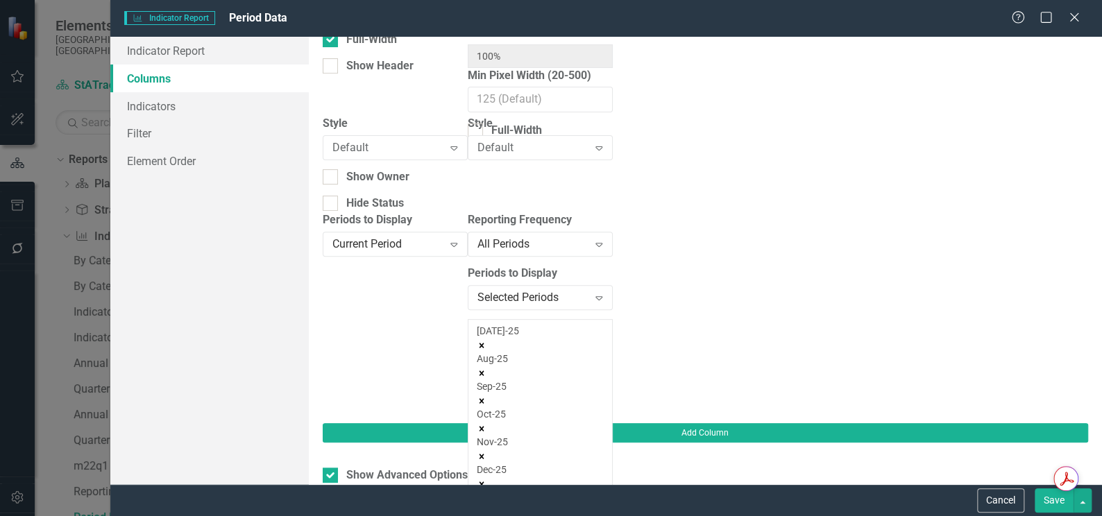
click at [606, 292] on icon "Expand" at bounding box center [599, 297] width 14 height 11
click at [604, 363] on div "Jun-25 [DATE]-25 Aug-25 Sep-25 Oct-25 Nov-25 Dec-25" at bounding box center [540, 431] width 127 height 214
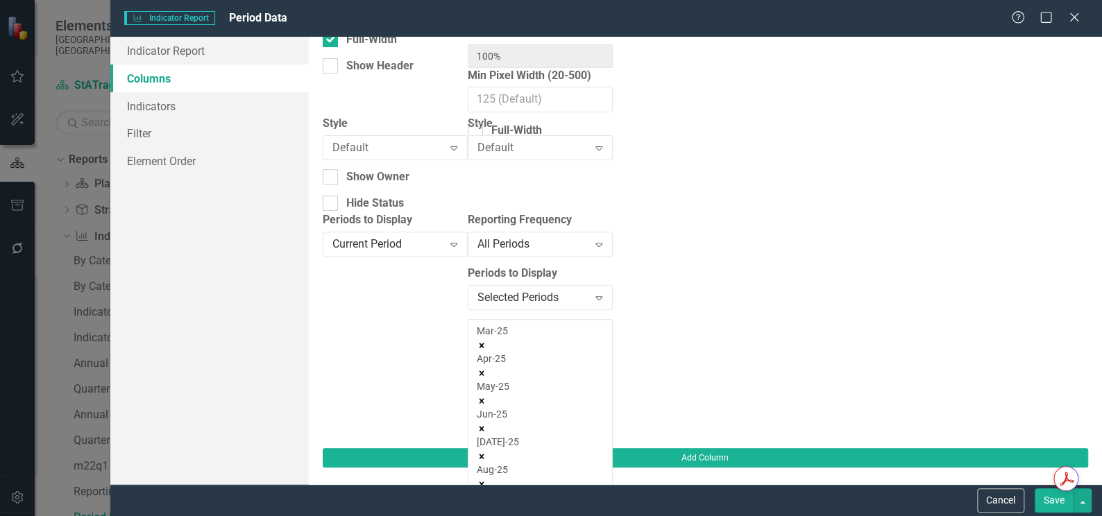
click at [468, 400] on div "Periods to Display Current Period Expand" at bounding box center [395, 330] width 145 height 236
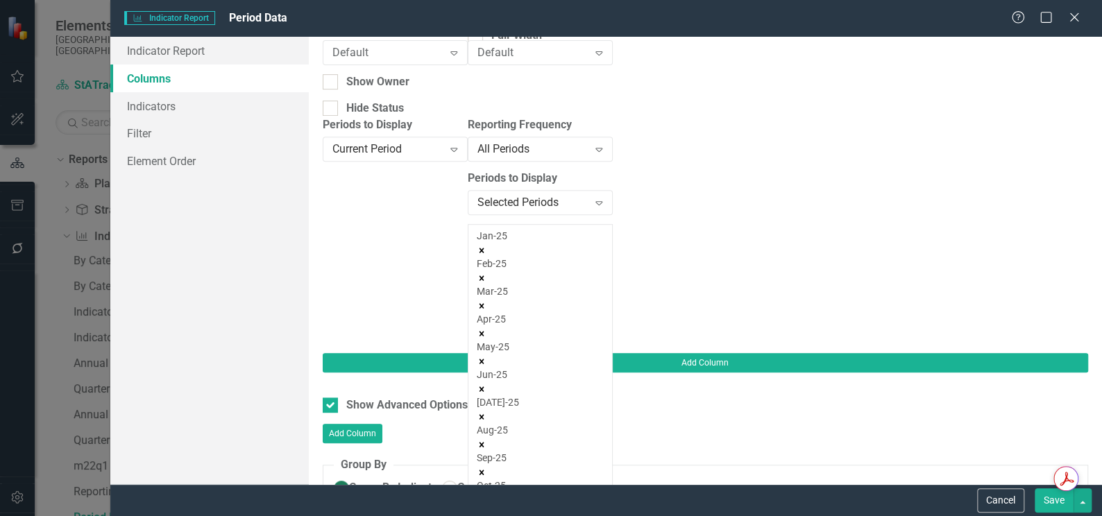
scroll to position [255, 0]
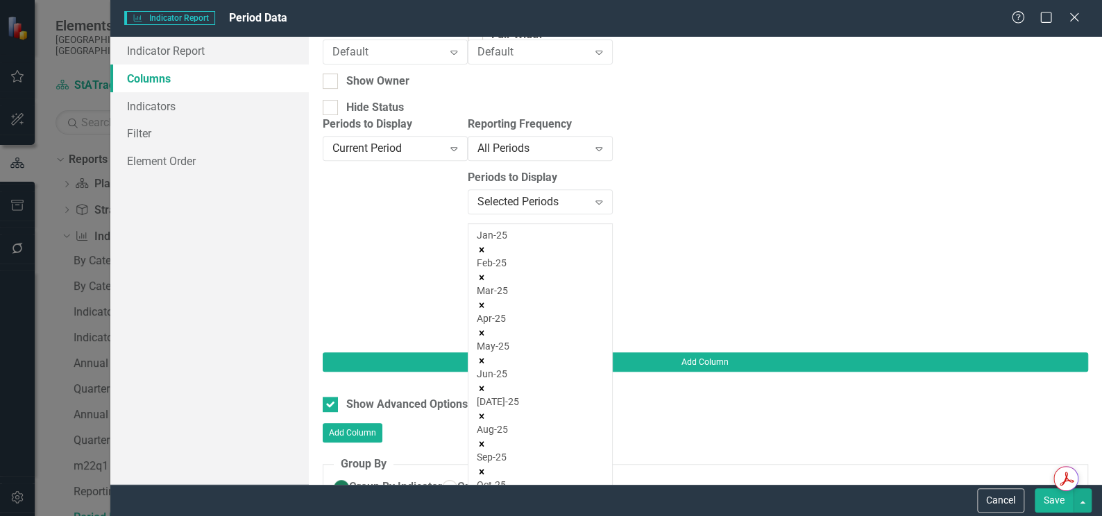
click at [1057, 507] on button "Save" at bounding box center [1054, 501] width 39 height 24
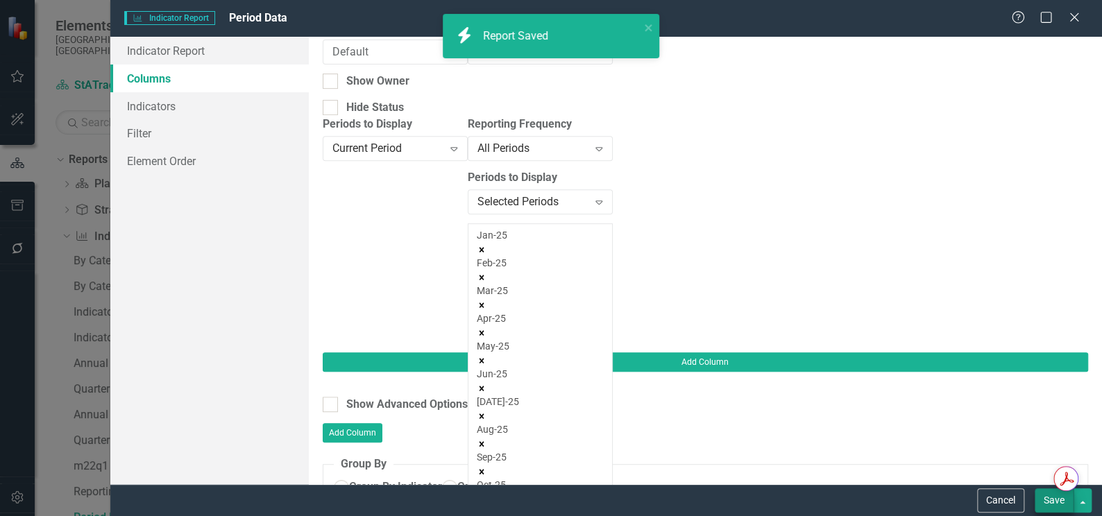
checkbox input "false"
radio input "true"
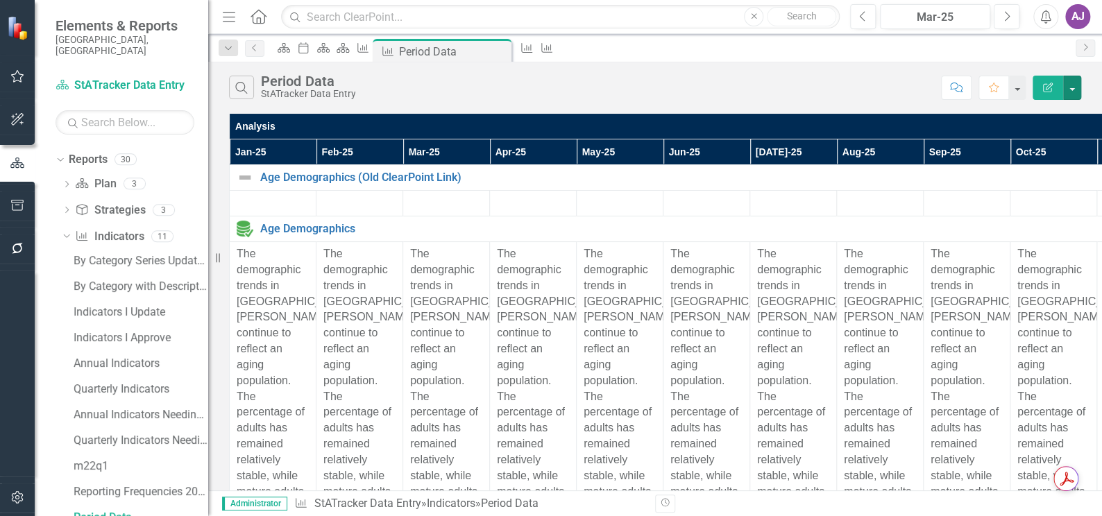
scroll to position [1957, 0]
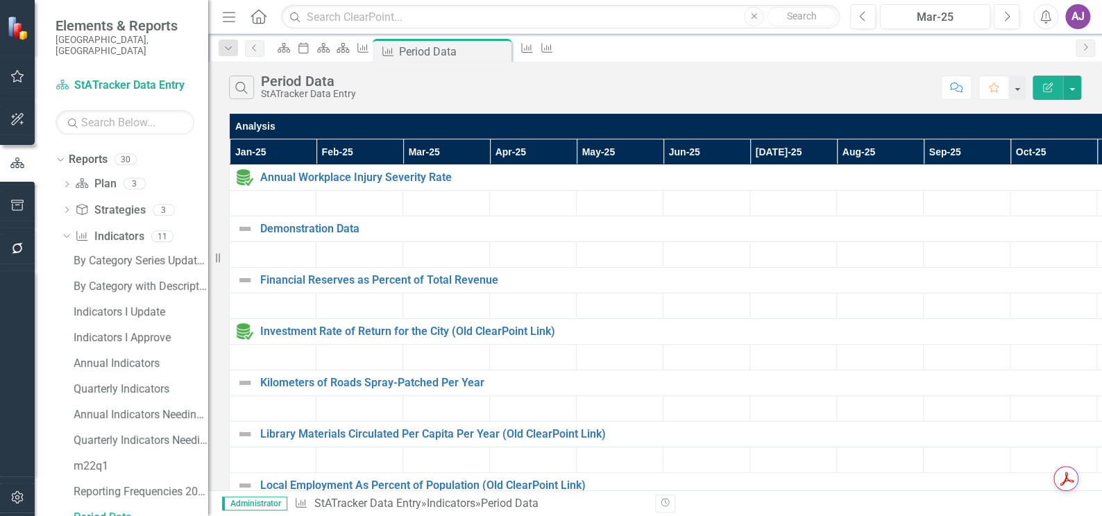
scroll to position [1023, 0]
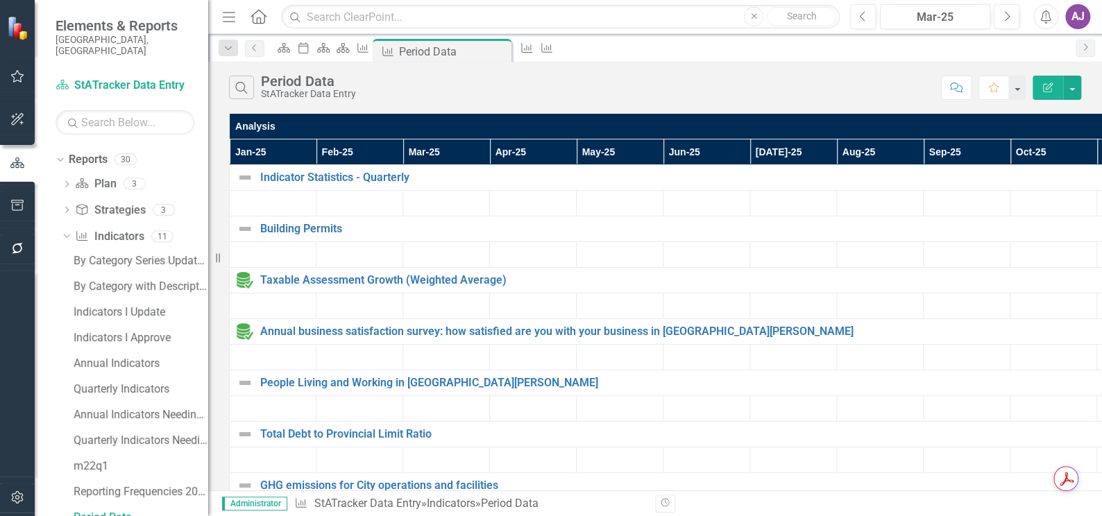
scroll to position [2384, 0]
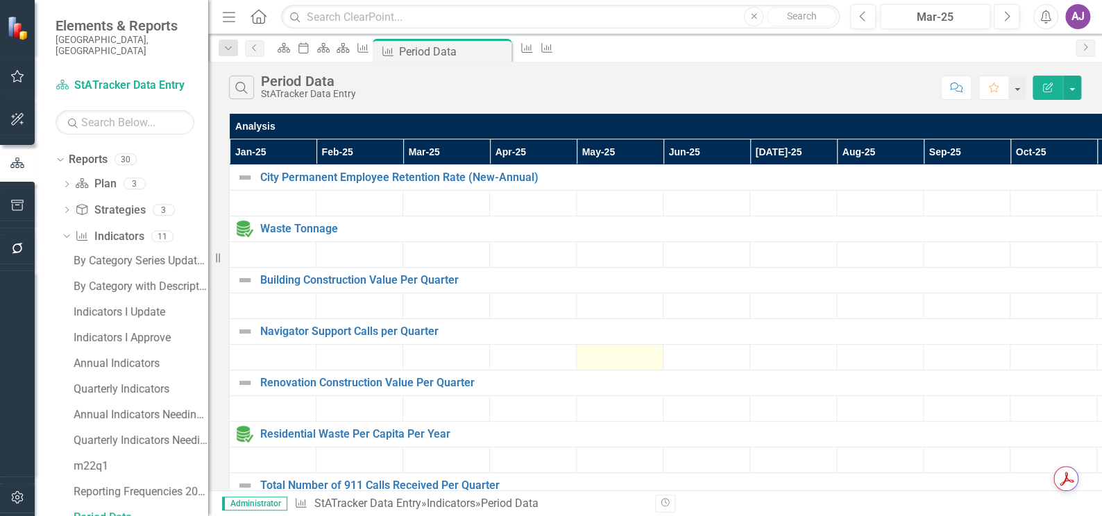
scroll to position [0, 0]
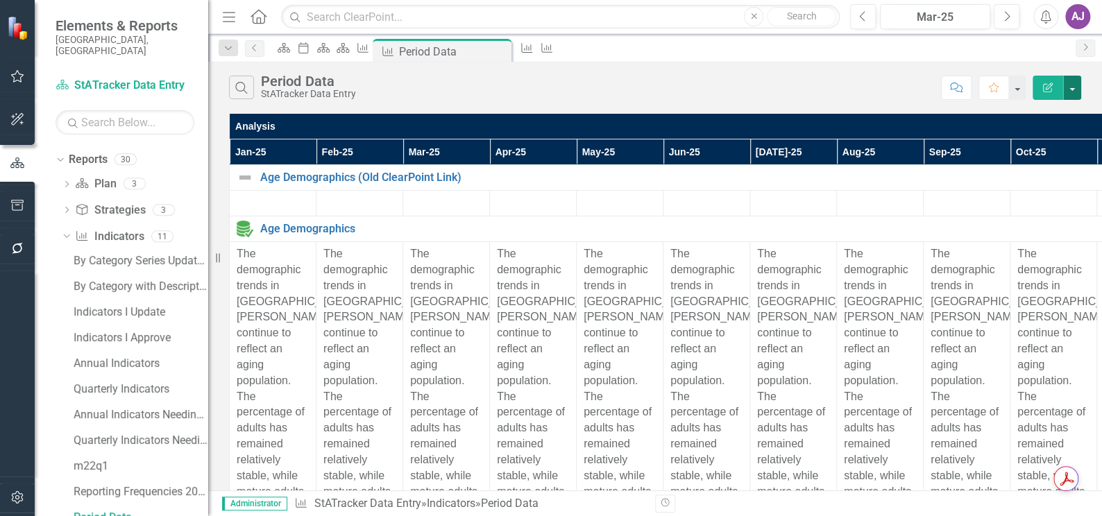
click at [1067, 92] on button "button" at bounding box center [1072, 88] width 18 height 24
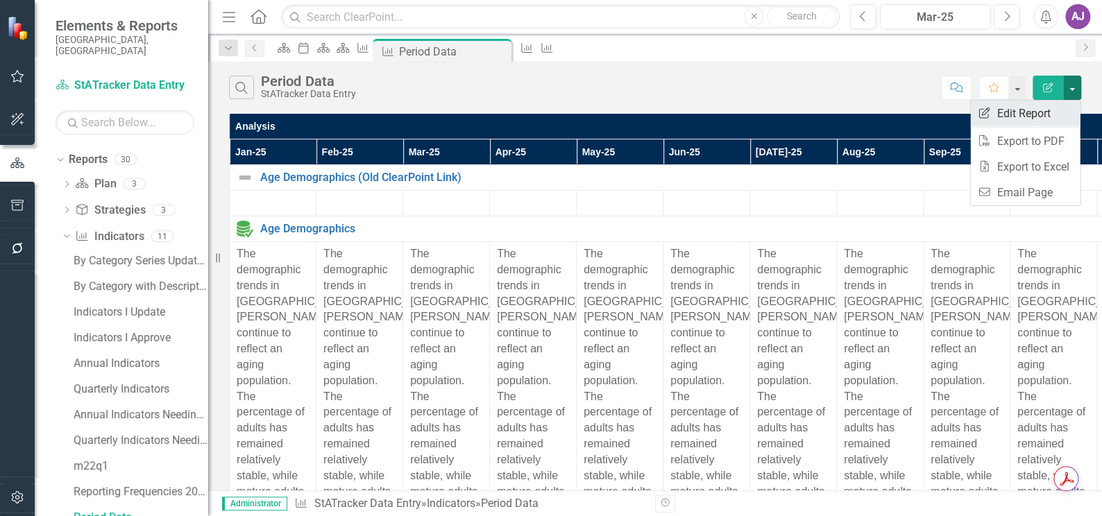
click at [1033, 108] on link "Edit Report Edit Report" at bounding box center [1025, 114] width 110 height 26
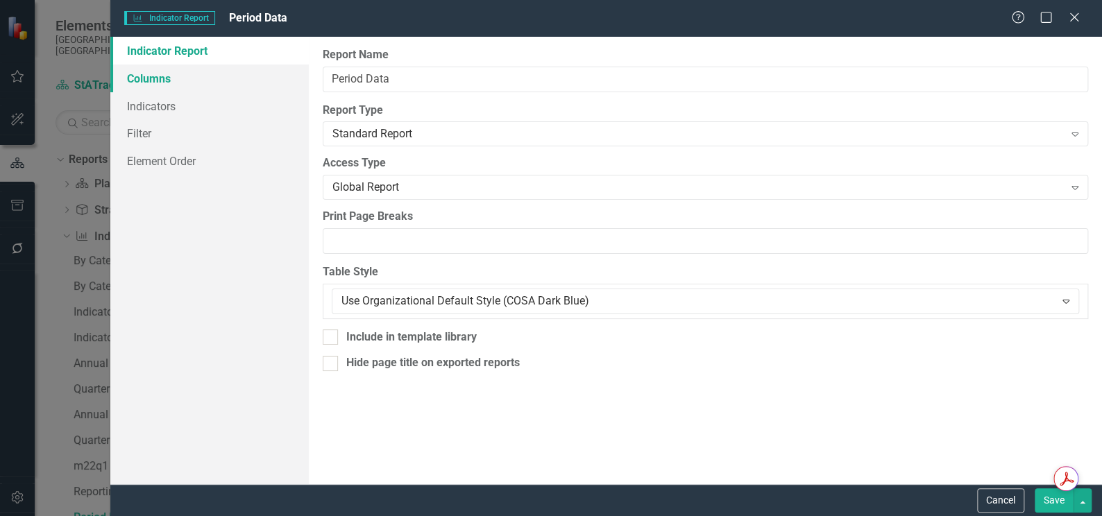
click at [179, 76] on link "Columns" at bounding box center [209, 79] width 198 height 28
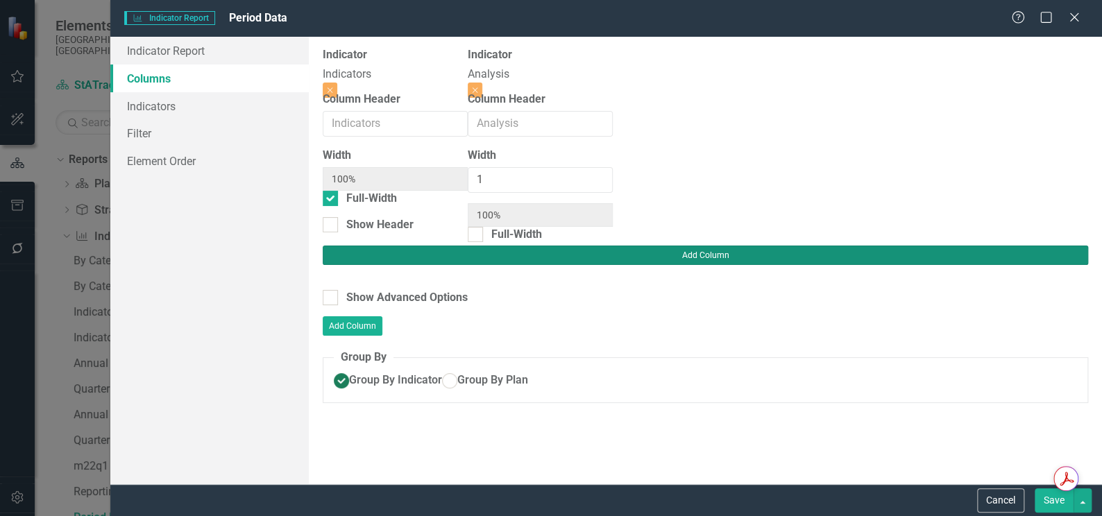
click at [1033, 246] on button "Add Column" at bounding box center [705, 255] width 765 height 19
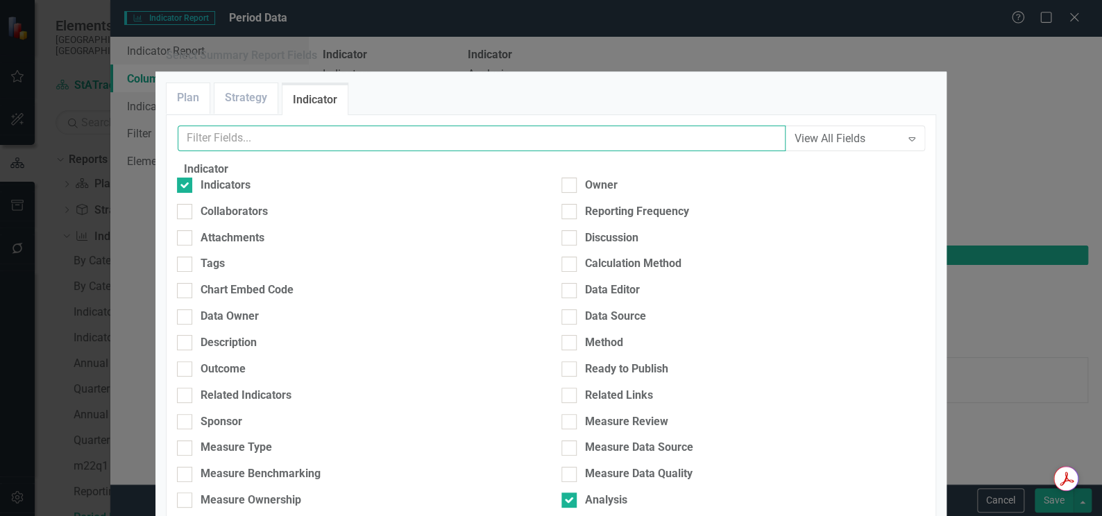
click at [439, 151] on input "text" at bounding box center [482, 139] width 608 height 26
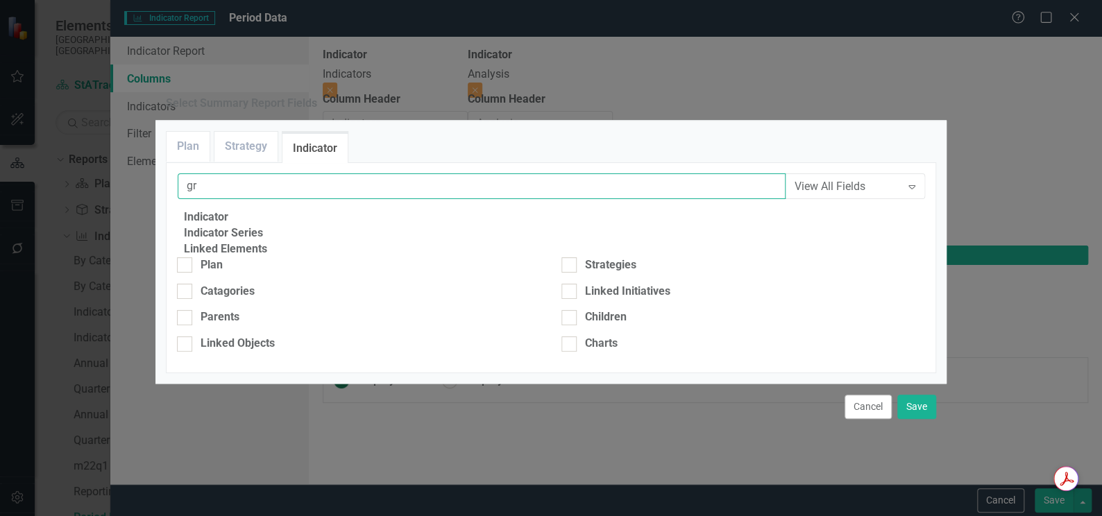
type input "g"
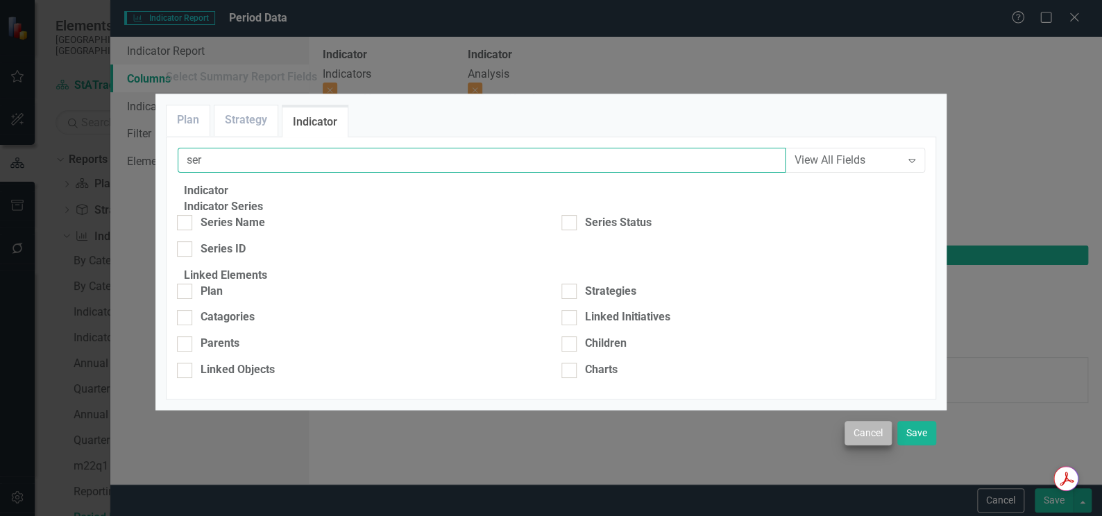
type input "ser"
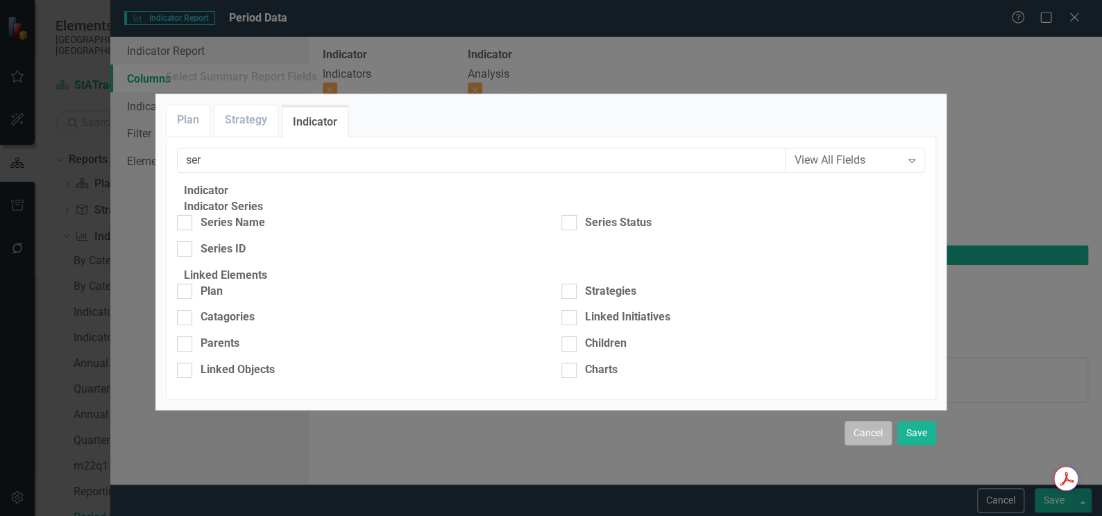
click at [868, 421] on button "Cancel" at bounding box center [868, 433] width 47 height 24
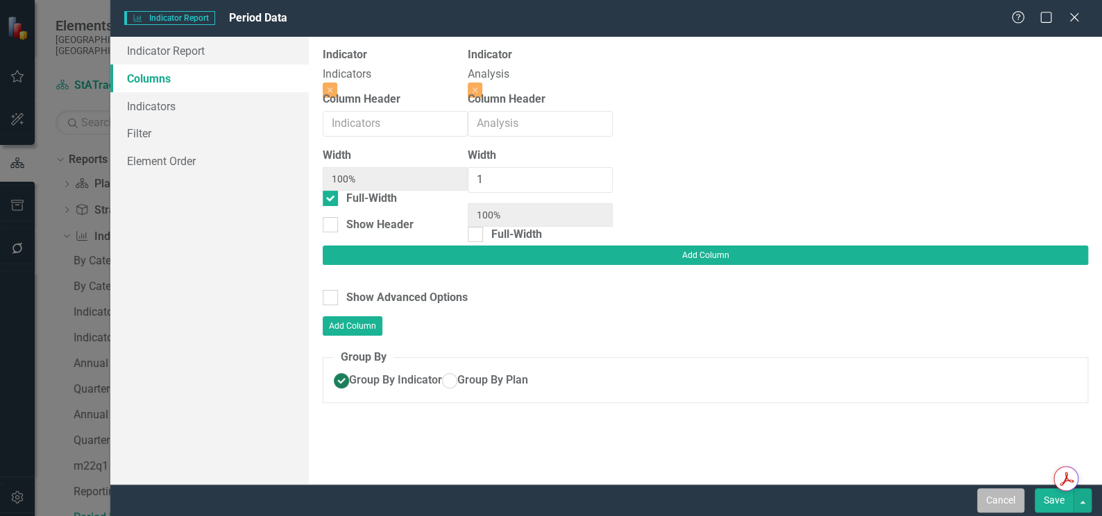
click at [997, 502] on button "Cancel" at bounding box center [1000, 501] width 47 height 24
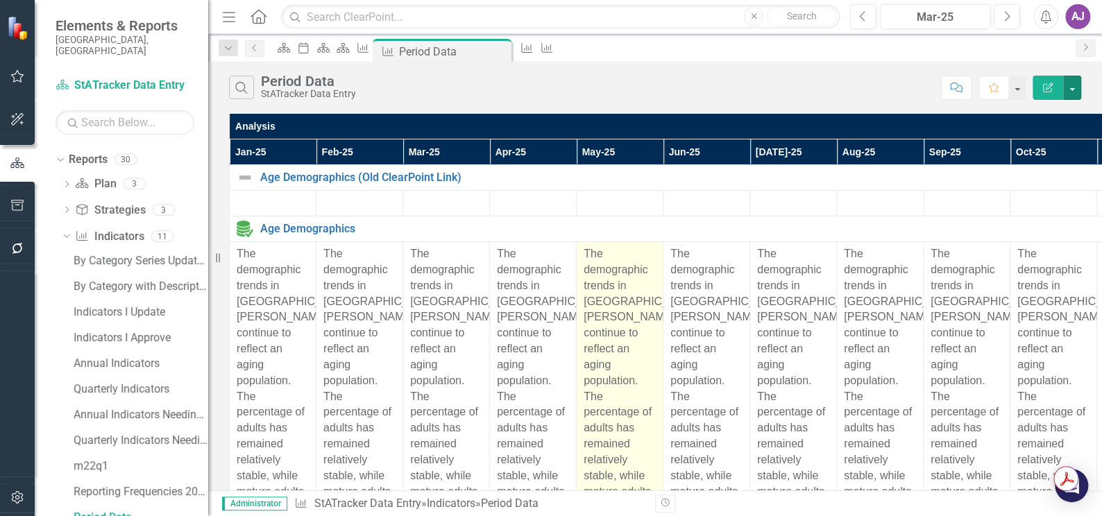
scroll to position [1957, 0]
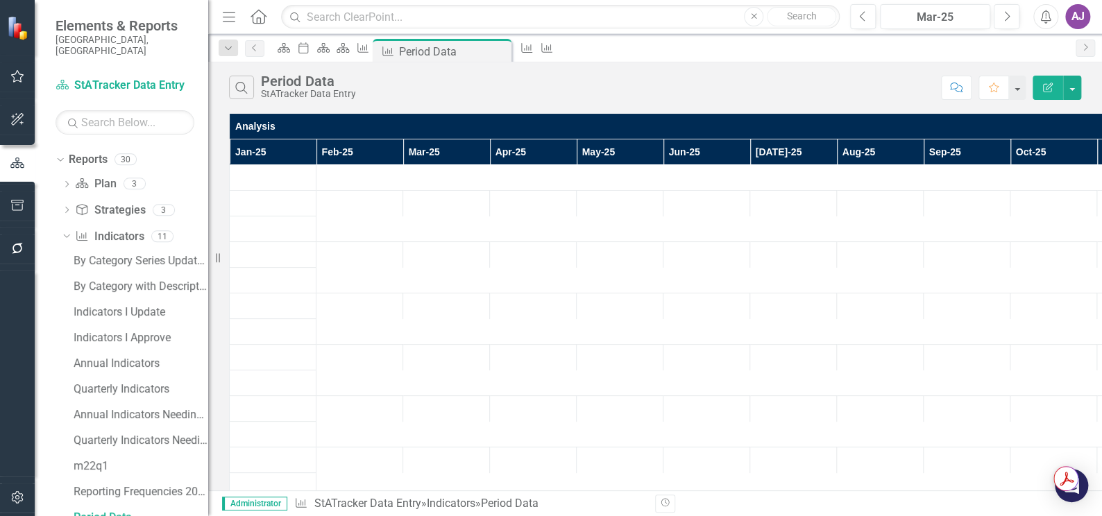
scroll to position [0, 0]
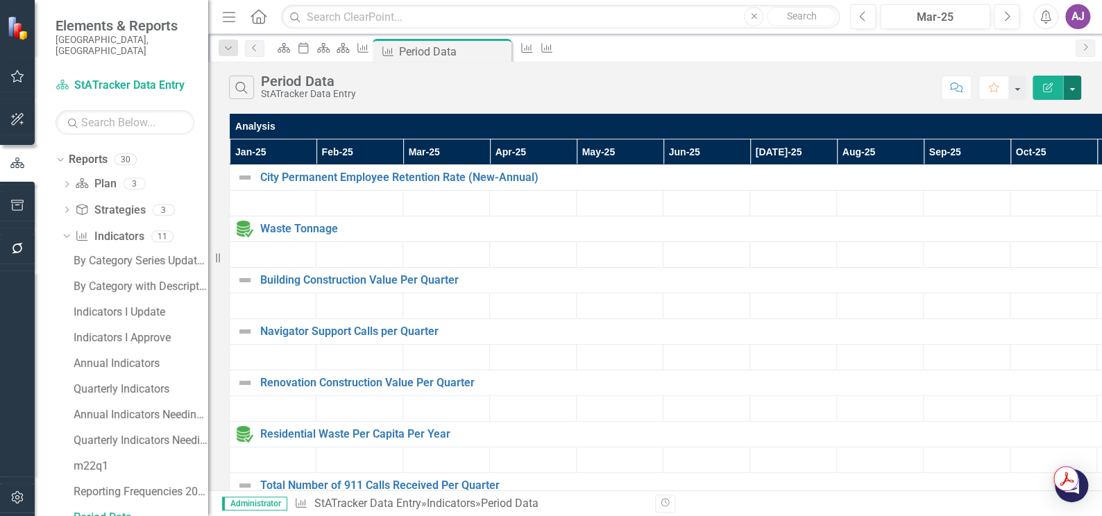
click at [1072, 90] on button "button" at bounding box center [1072, 88] width 18 height 24
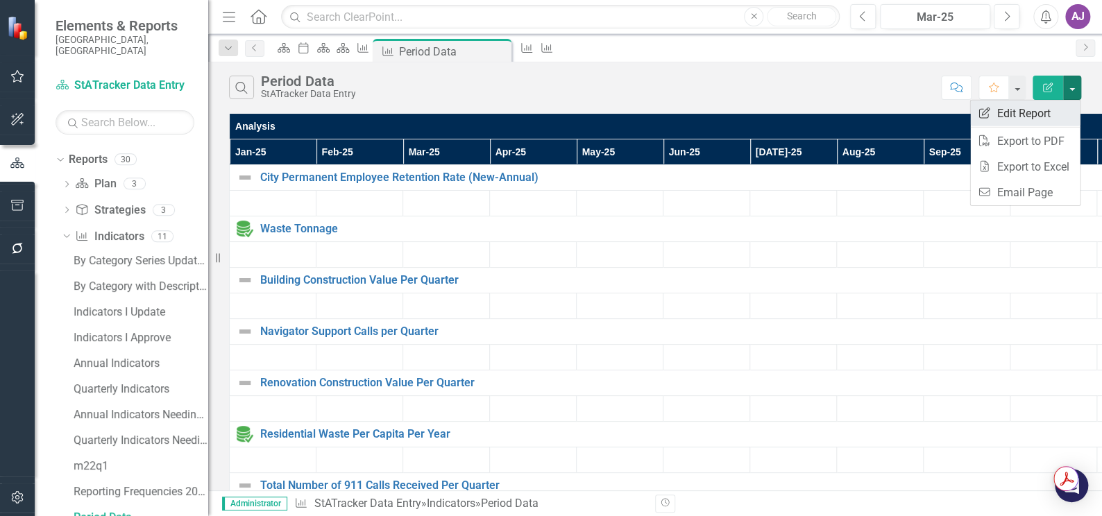
click at [1044, 111] on link "Edit Report Edit Report" at bounding box center [1025, 114] width 110 height 26
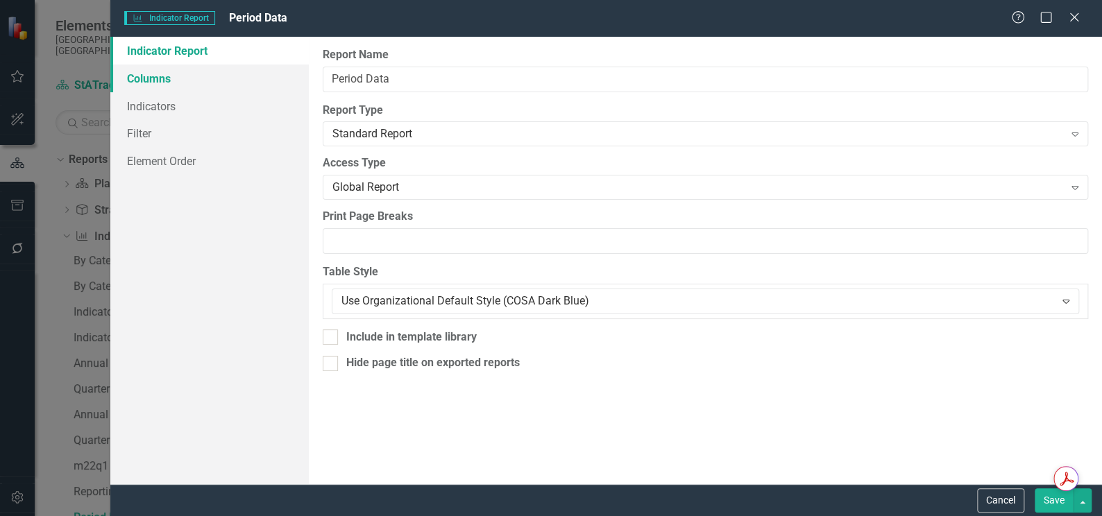
click at [184, 79] on link "Columns" at bounding box center [209, 79] width 198 height 28
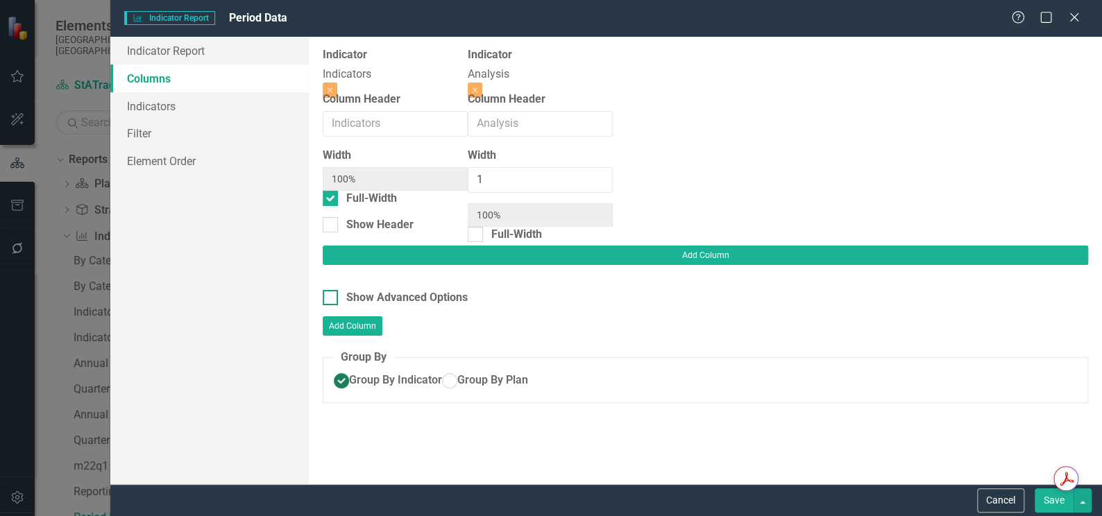
click at [334, 290] on div at bounding box center [330, 297] width 15 height 15
click at [332, 290] on input "Show Advanced Options" at bounding box center [327, 294] width 9 height 9
checkbox input "true"
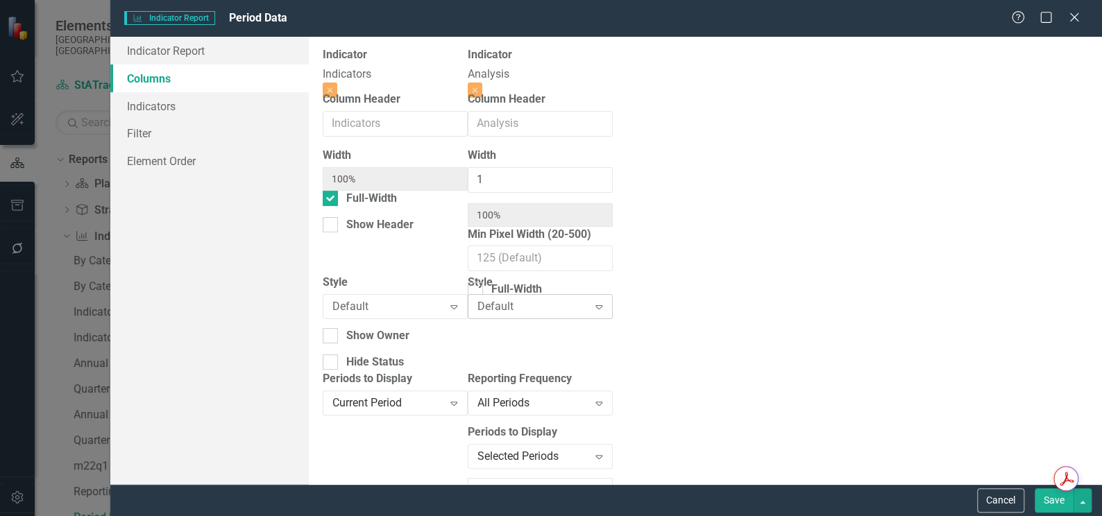
click at [611, 317] on div "Expand" at bounding box center [598, 307] width 25 height 22
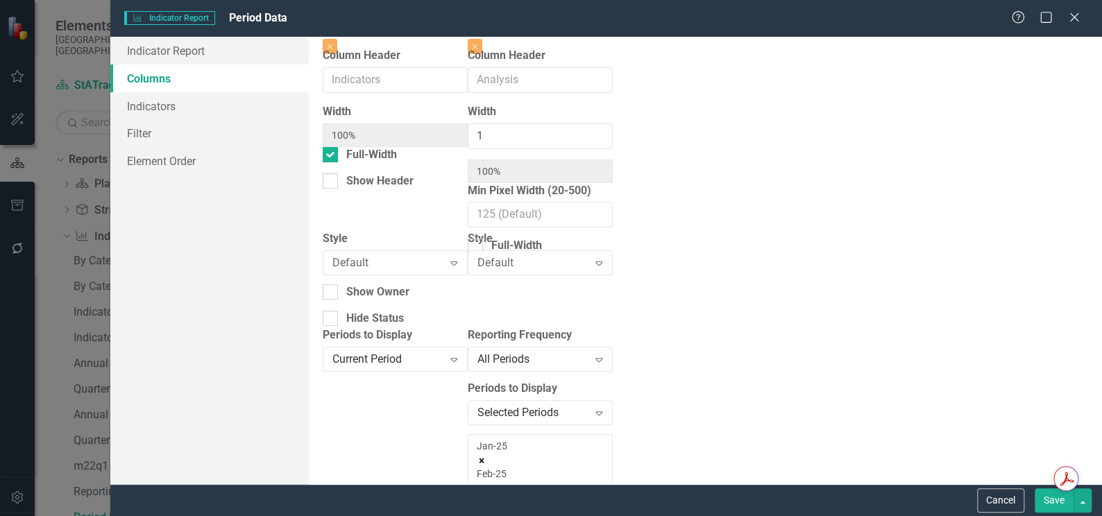
scroll to position [126, 0]
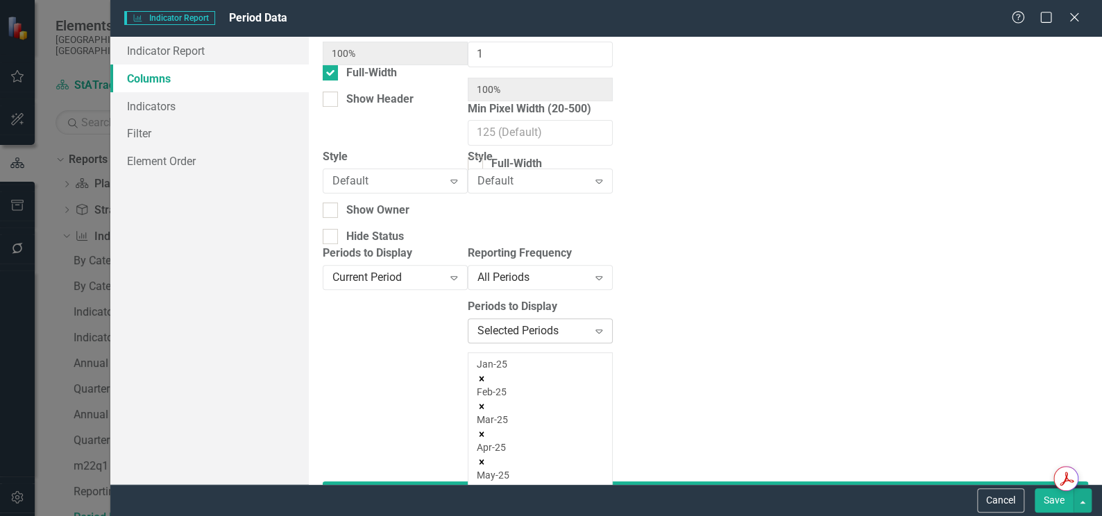
click at [588, 331] on div "Selected Periods" at bounding box center [532, 331] width 111 height 16
click at [468, 343] on div "Periods to Display Current Period Expand" at bounding box center [395, 364] width 145 height 236
click at [1069, 18] on icon "Close" at bounding box center [1073, 16] width 17 height 13
